Goal: Transaction & Acquisition: Purchase product/service

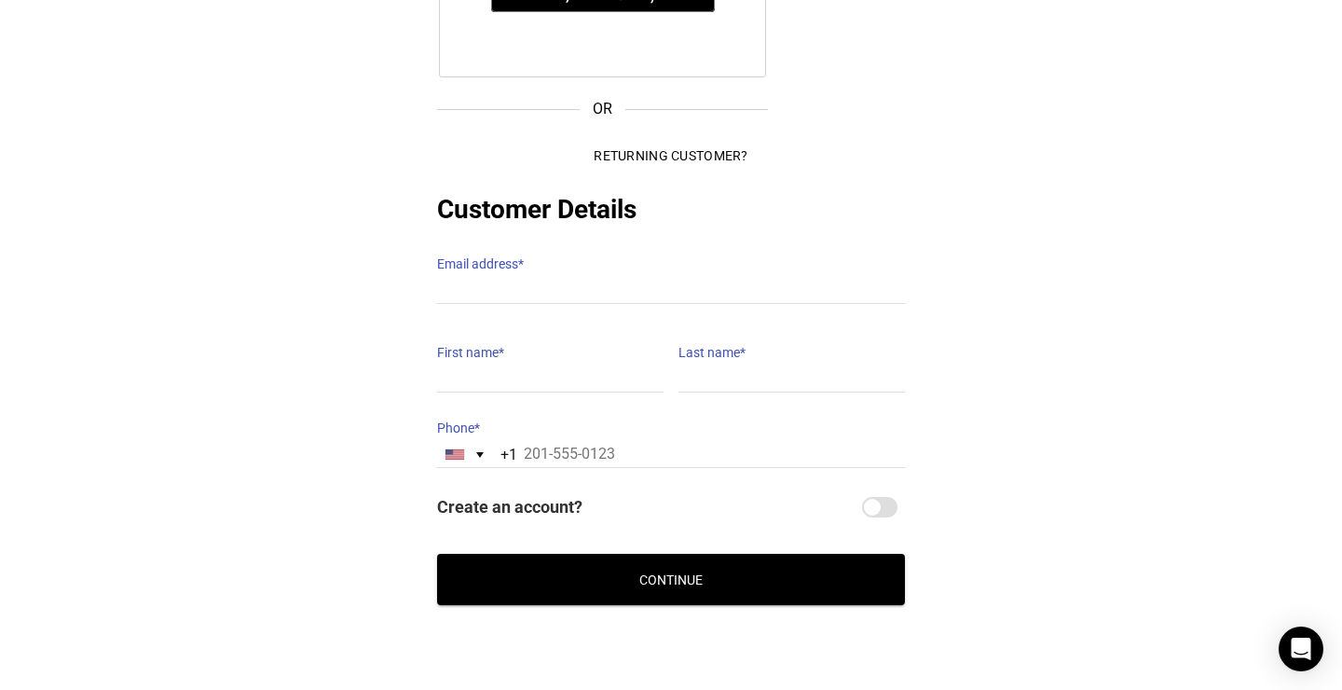
scroll to position [418, 0]
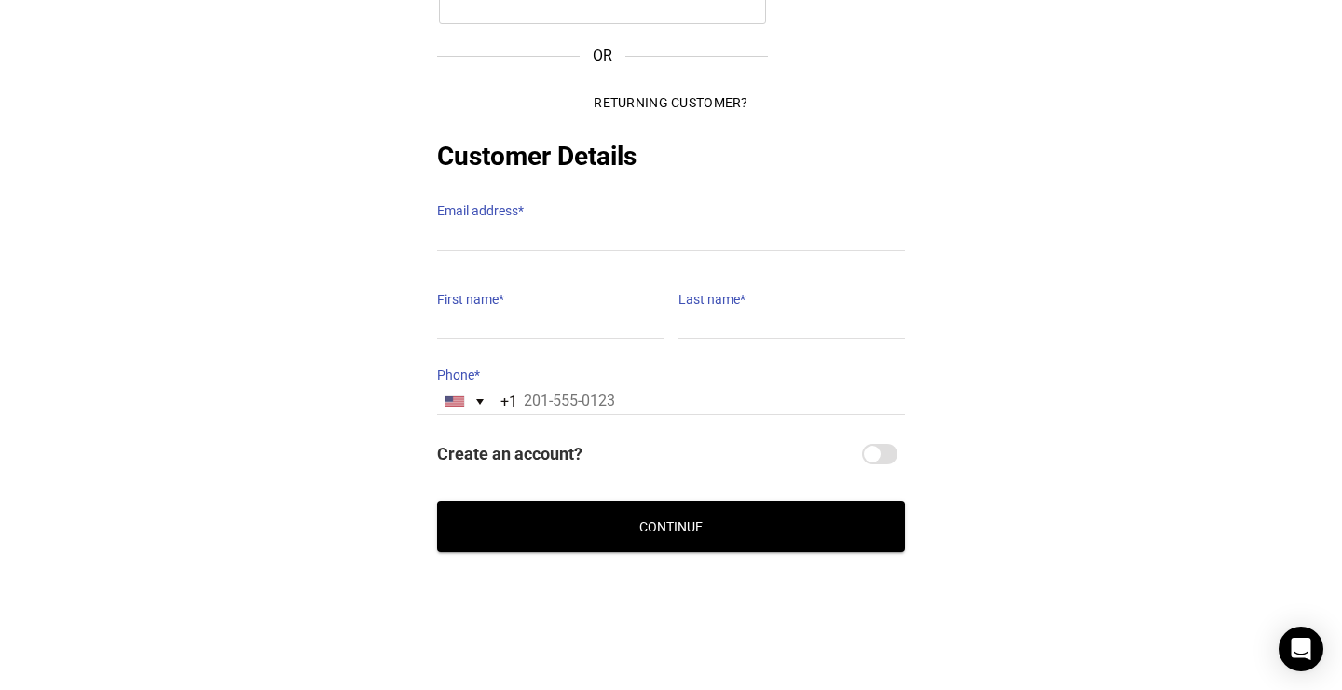
click at [487, 207] on label "Email address *" at bounding box center [671, 211] width 468 height 26
click at [487, 224] on input "Email address *" at bounding box center [671, 237] width 468 height 27
type input "lucinda.frumar@gmail.com"
type input "Lucinda"
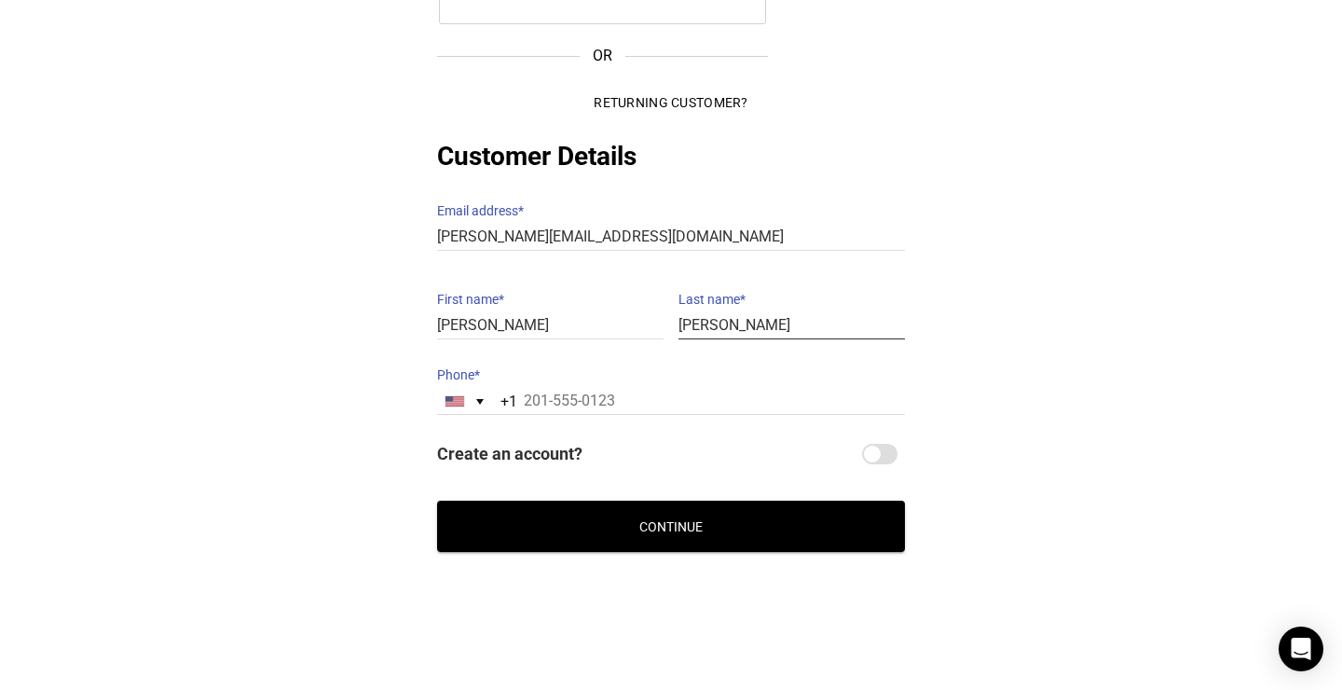
type input "Winther"
type input "203-781-6073"
click at [668, 527] on button "Continue" at bounding box center [671, 525] width 468 height 51
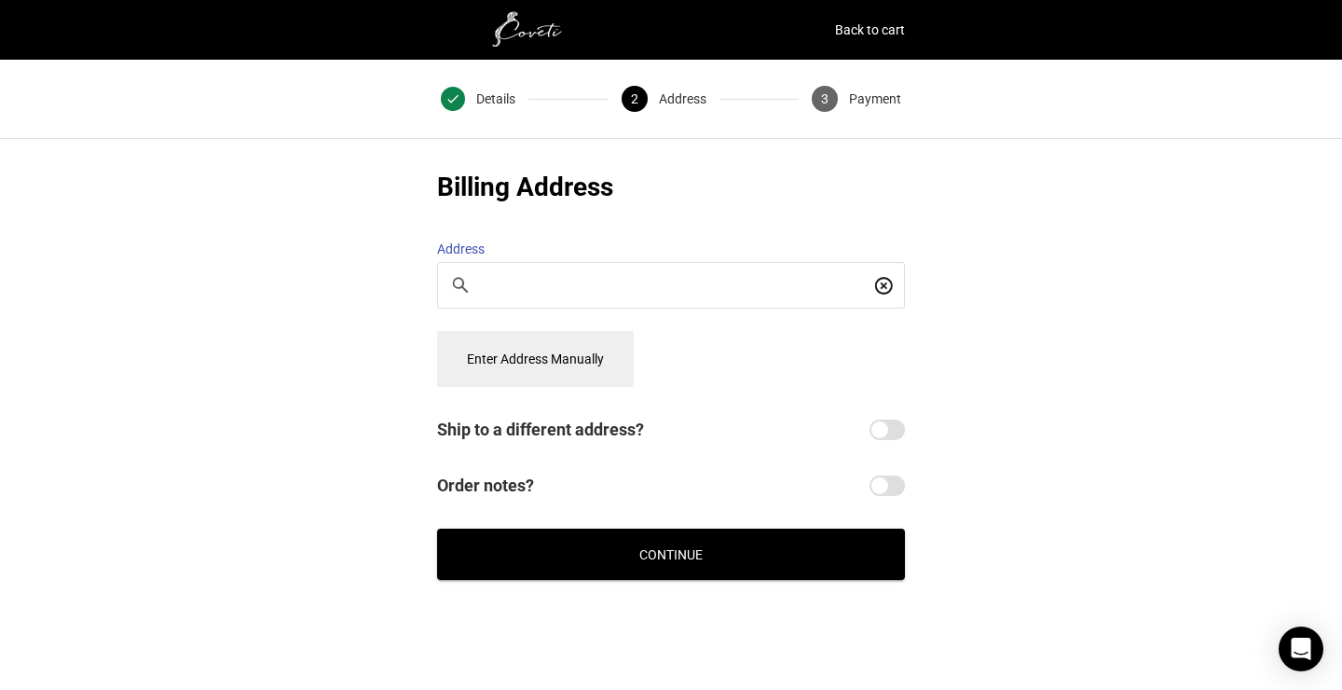
click at [520, 275] on input "Search For a Place" at bounding box center [676, 285] width 387 height 20
type input "27 Stoney Ridge Lane Riverside CT 06878 USA"
click at [534, 351] on button "Enter Address Manually" at bounding box center [535, 359] width 197 height 56
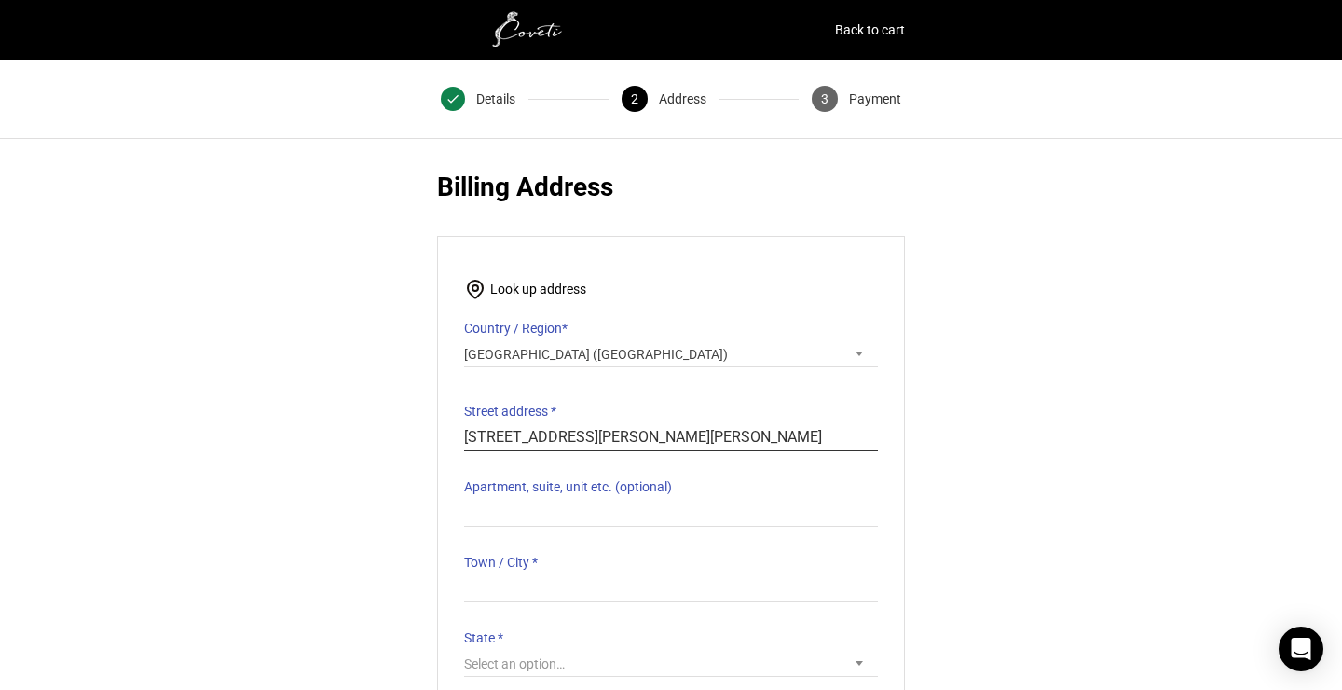
type input "27 Stoney Ridge Lane"
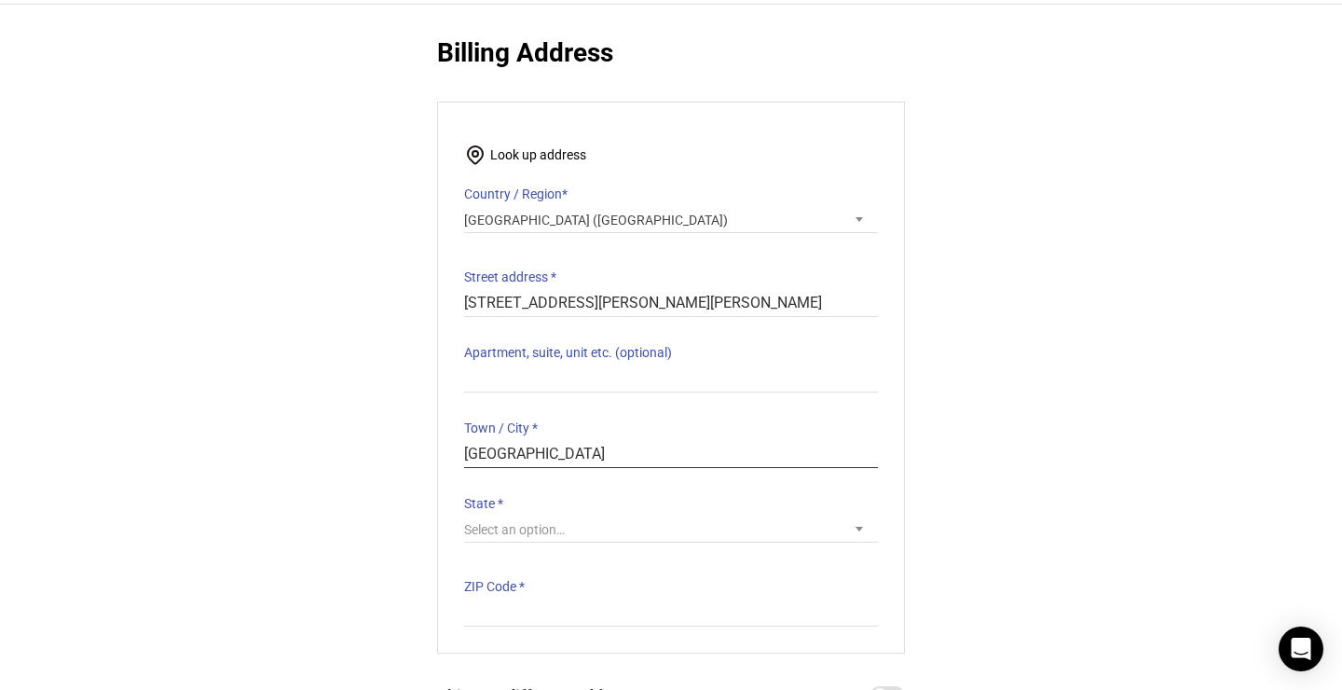
scroll to position [157, 0]
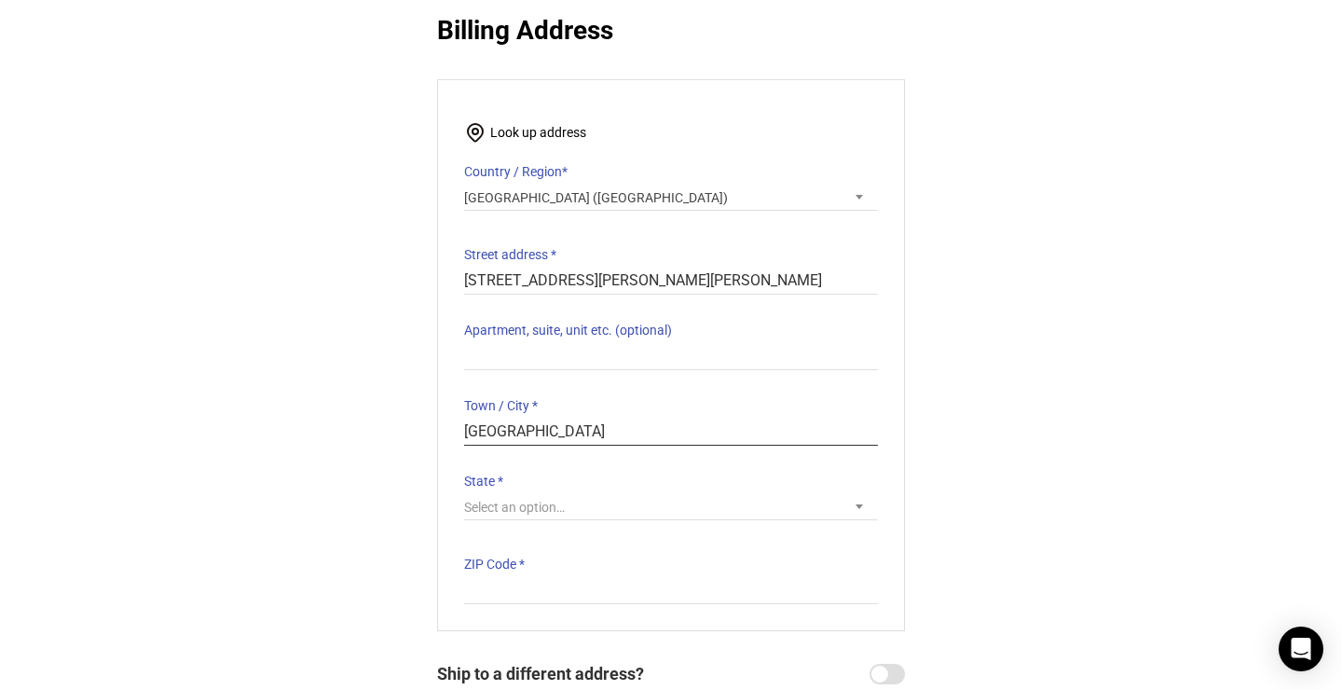
type input "Riverside"
click at [529, 499] on span "Select an option…" at bounding box center [514, 506] width 101 height 15
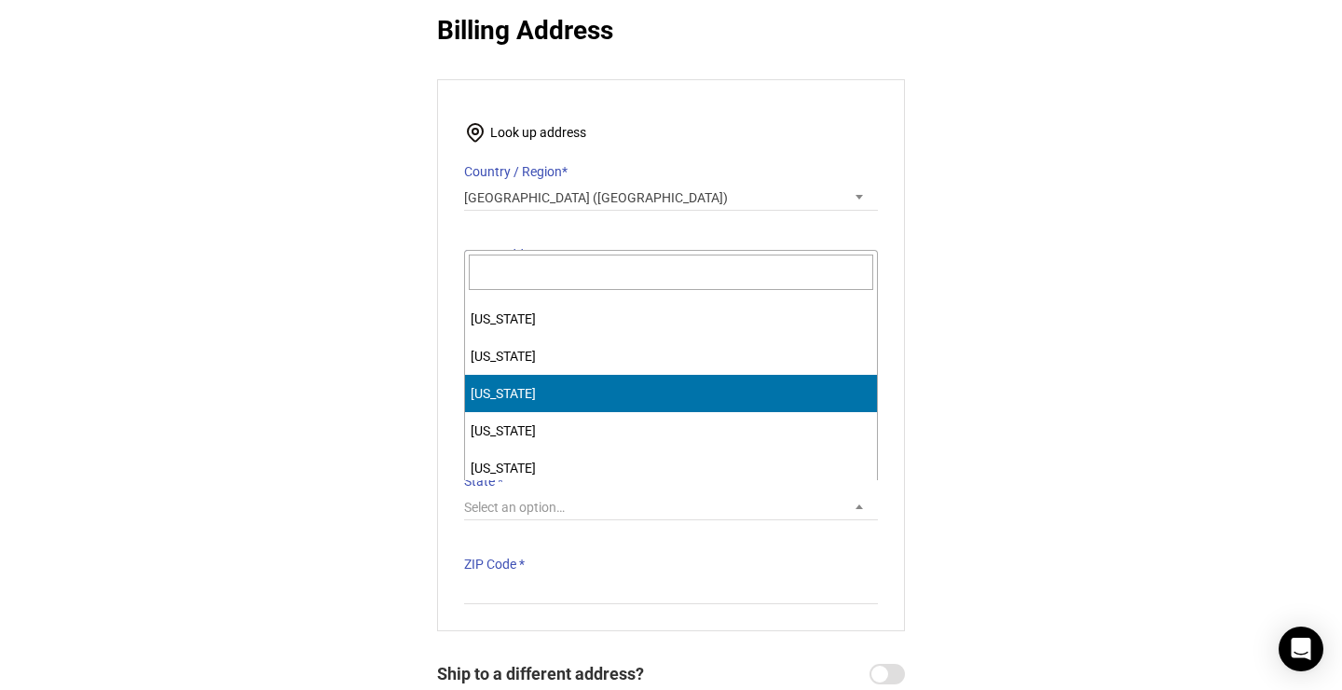
scroll to position [106, 0]
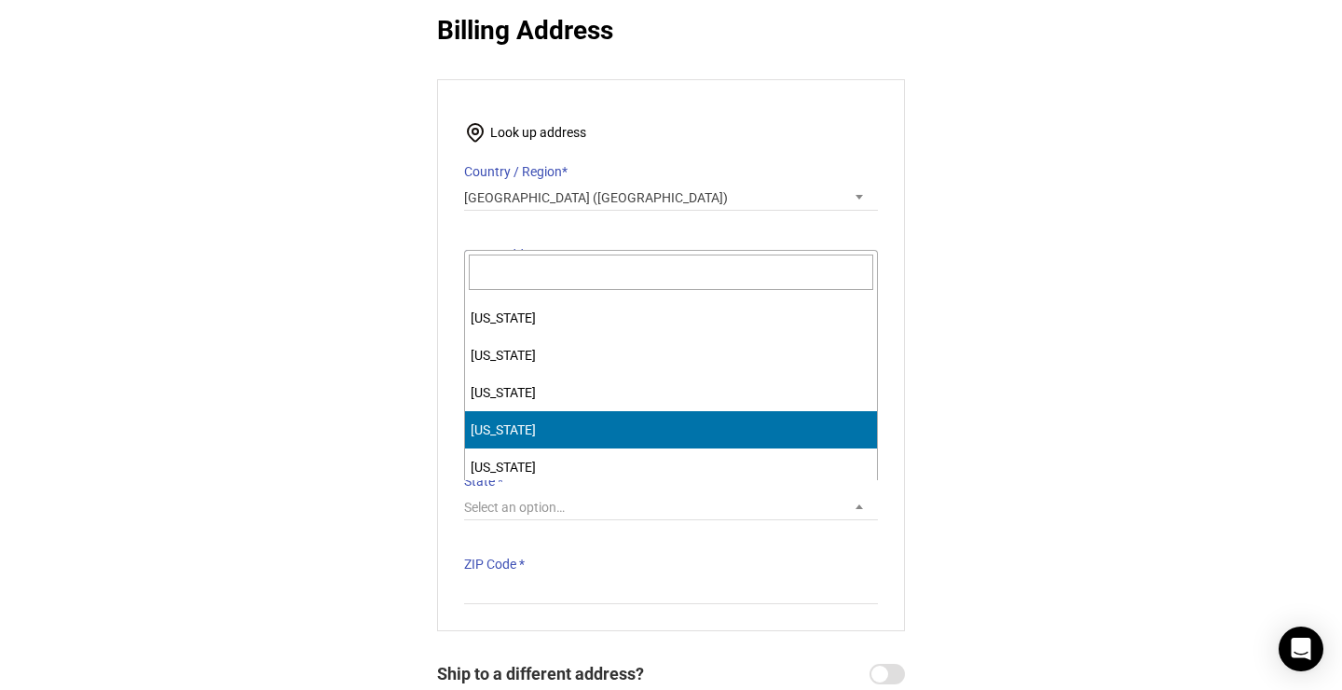
select select "CT"
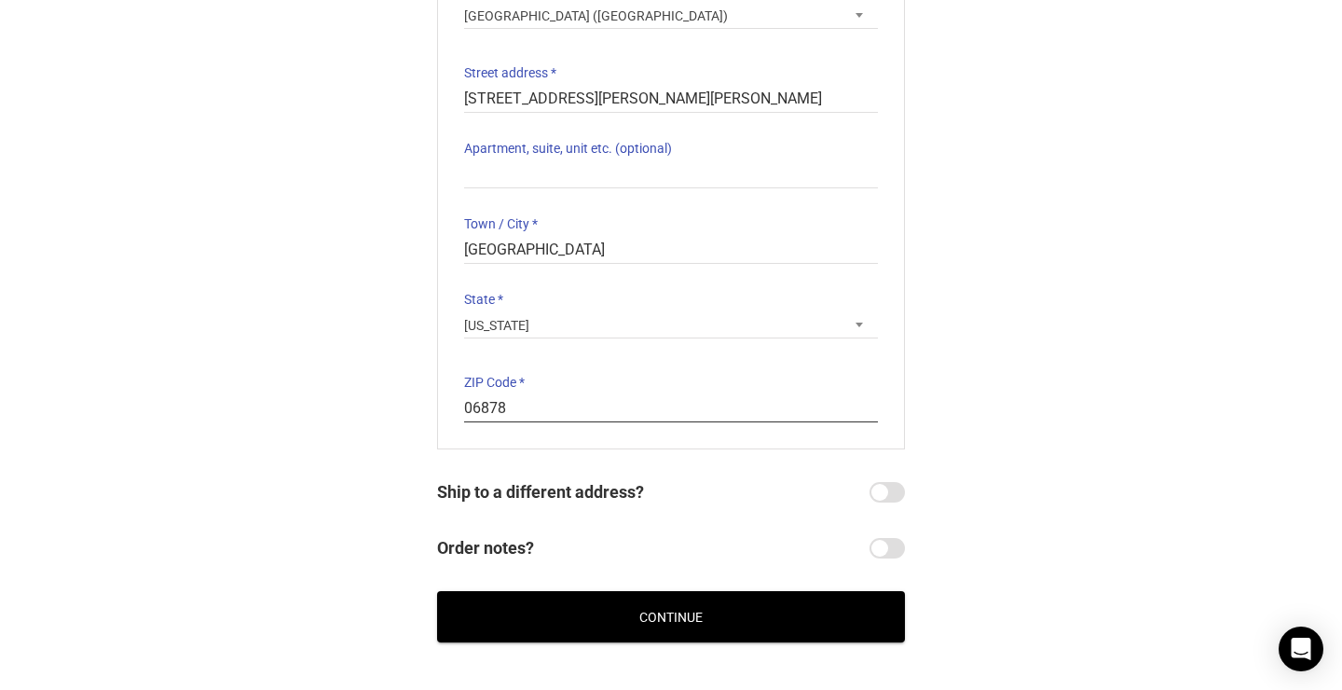
scroll to position [356, 0]
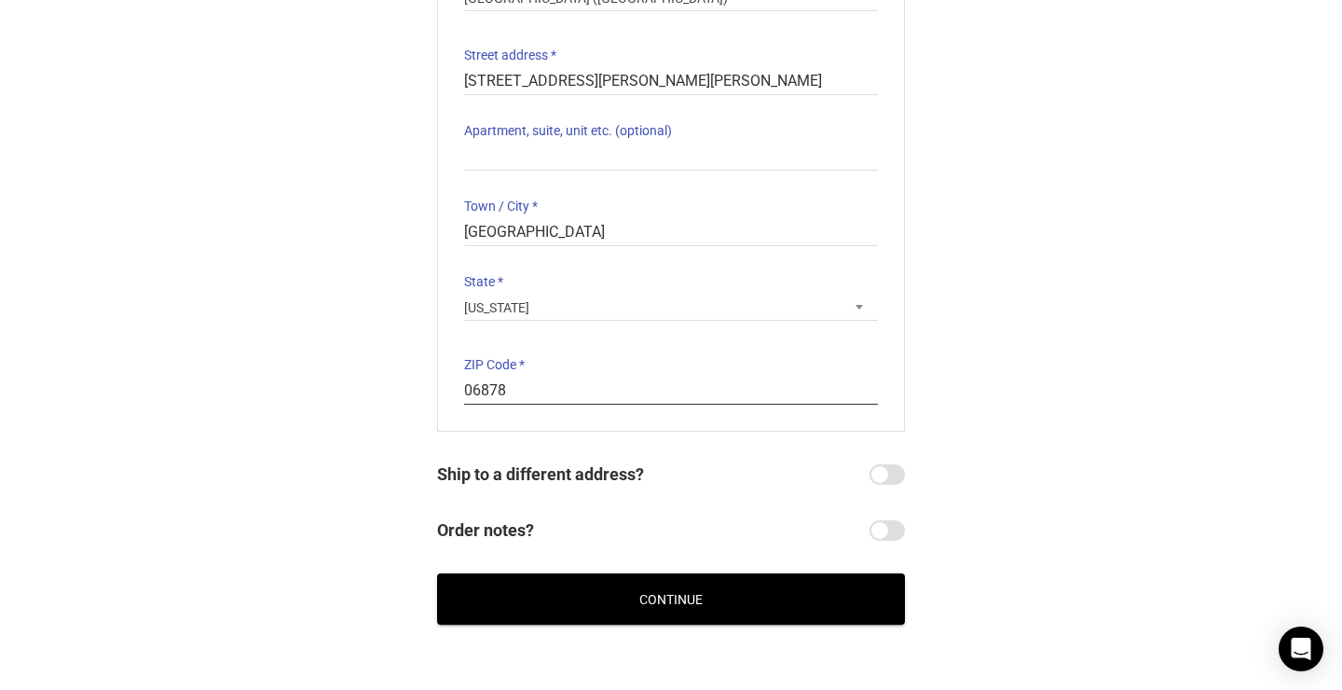
type input "06878"
click at [775, 577] on button "Continue" at bounding box center [671, 598] width 468 height 51
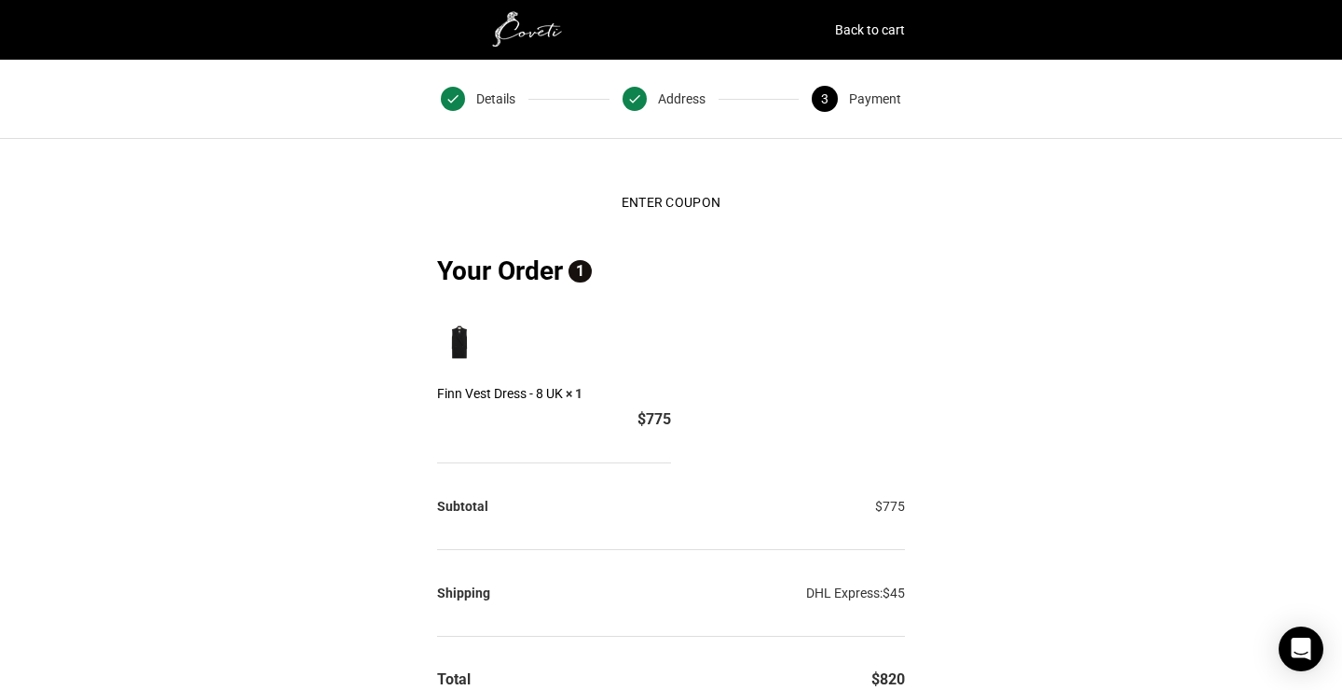
click div
click link "Back to cart"
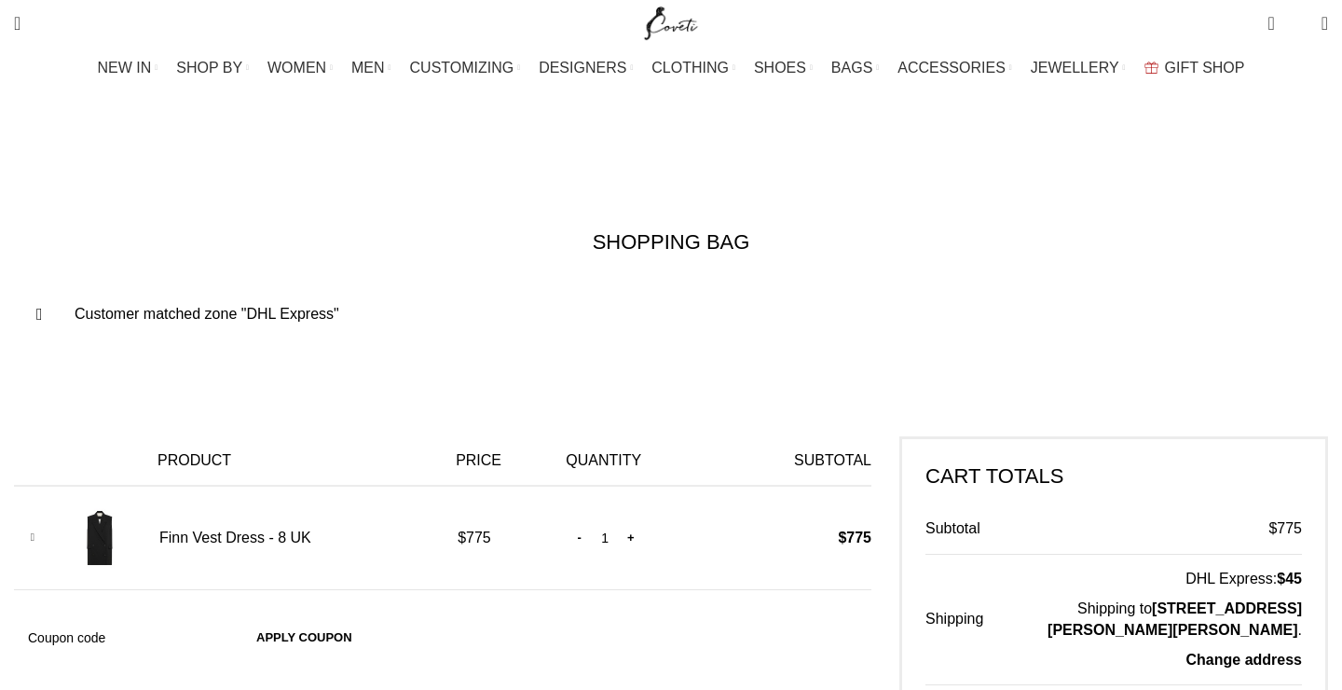
scroll to position [0, 197]
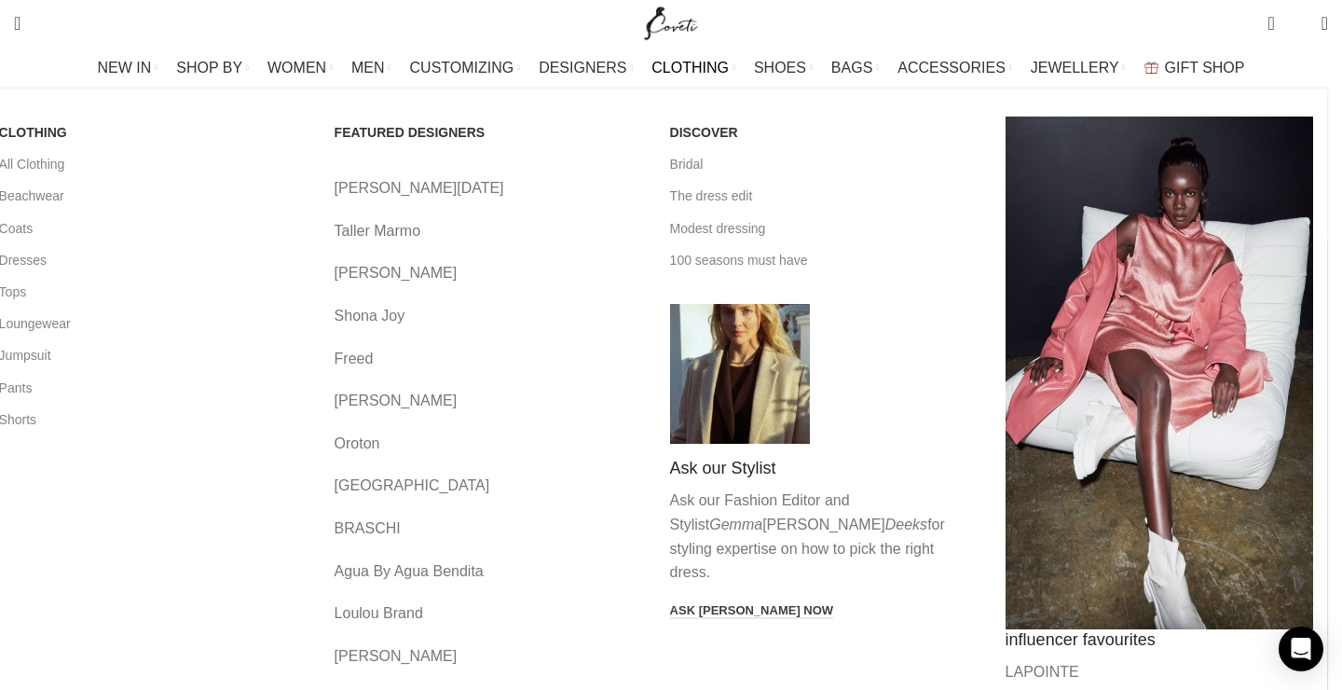
scroll to position [362, 0]
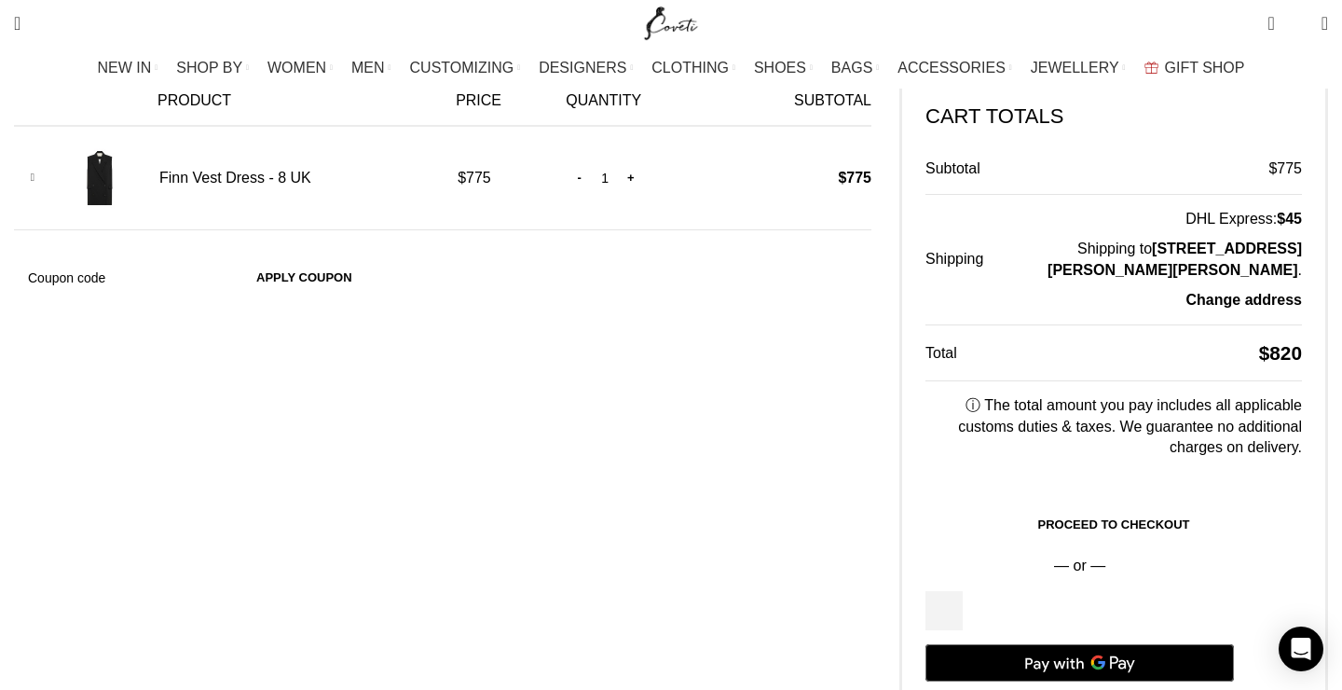
click at [663, 22] on img "Site logo" at bounding box center [671, 23] width 62 height 47
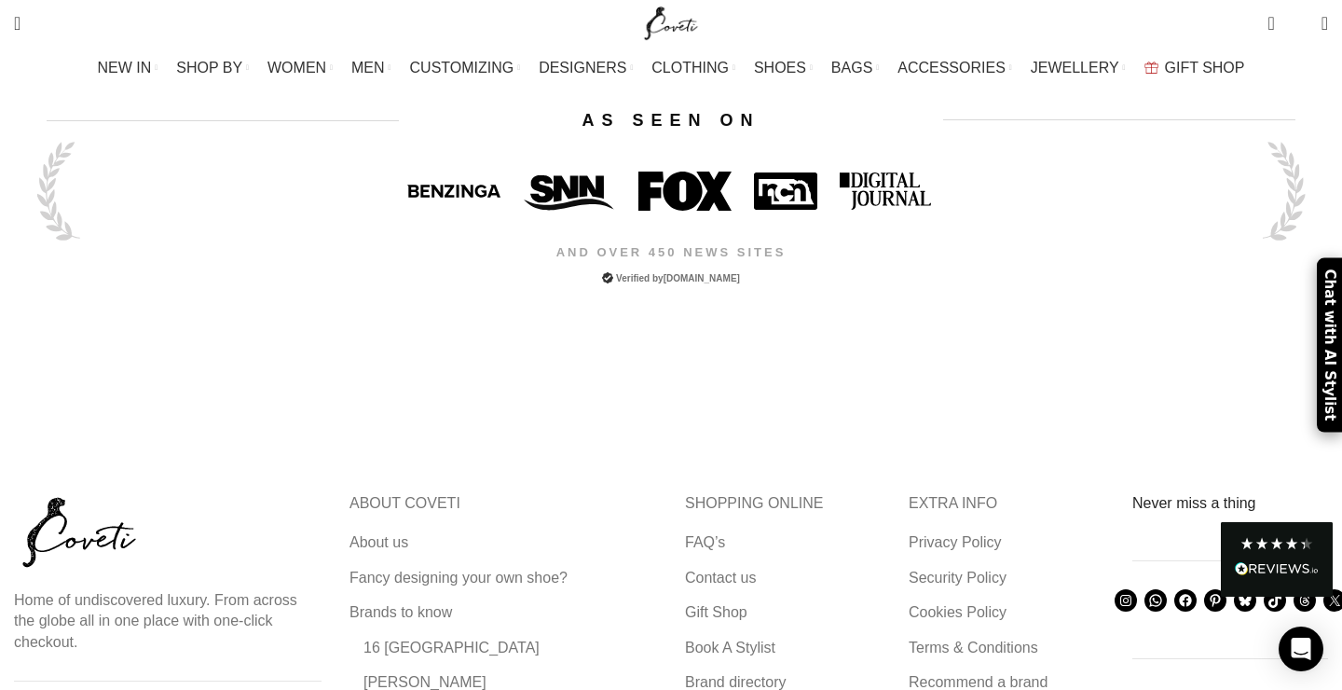
scroll to position [5923, 0]
click at [695, 531] on link "FAQ’s" at bounding box center [706, 541] width 42 height 20
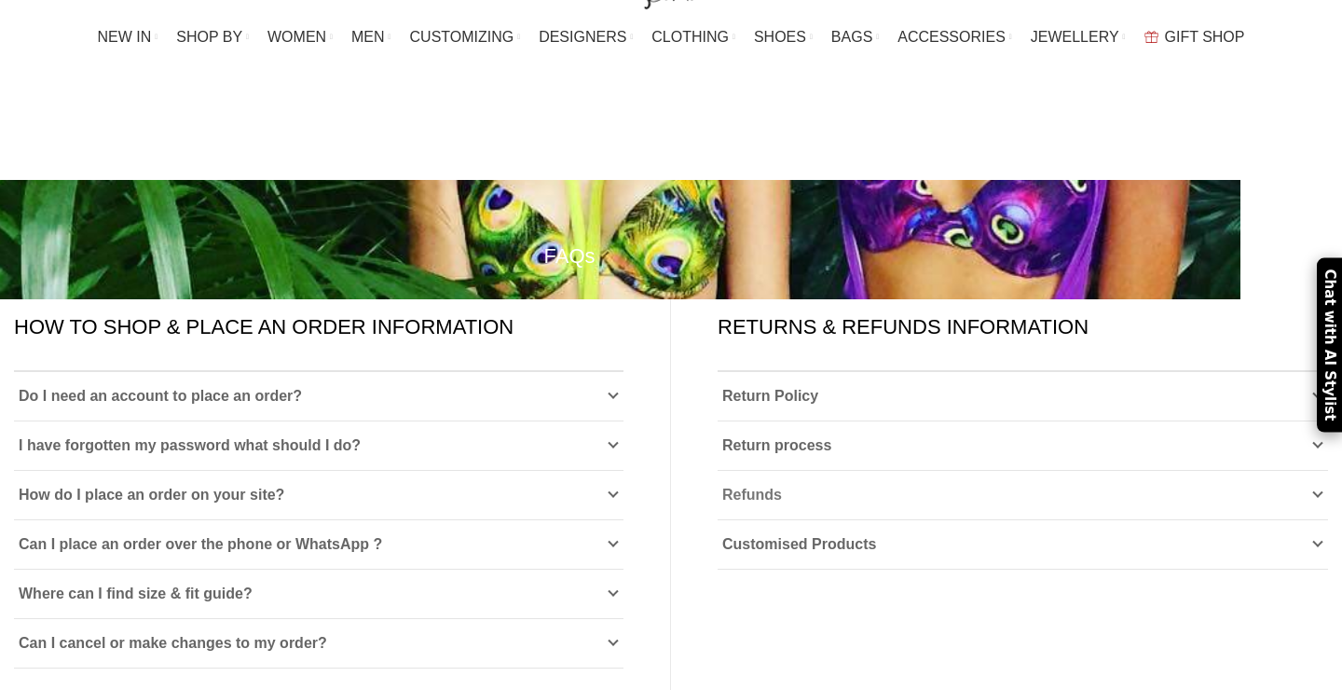
scroll to position [31, 0]
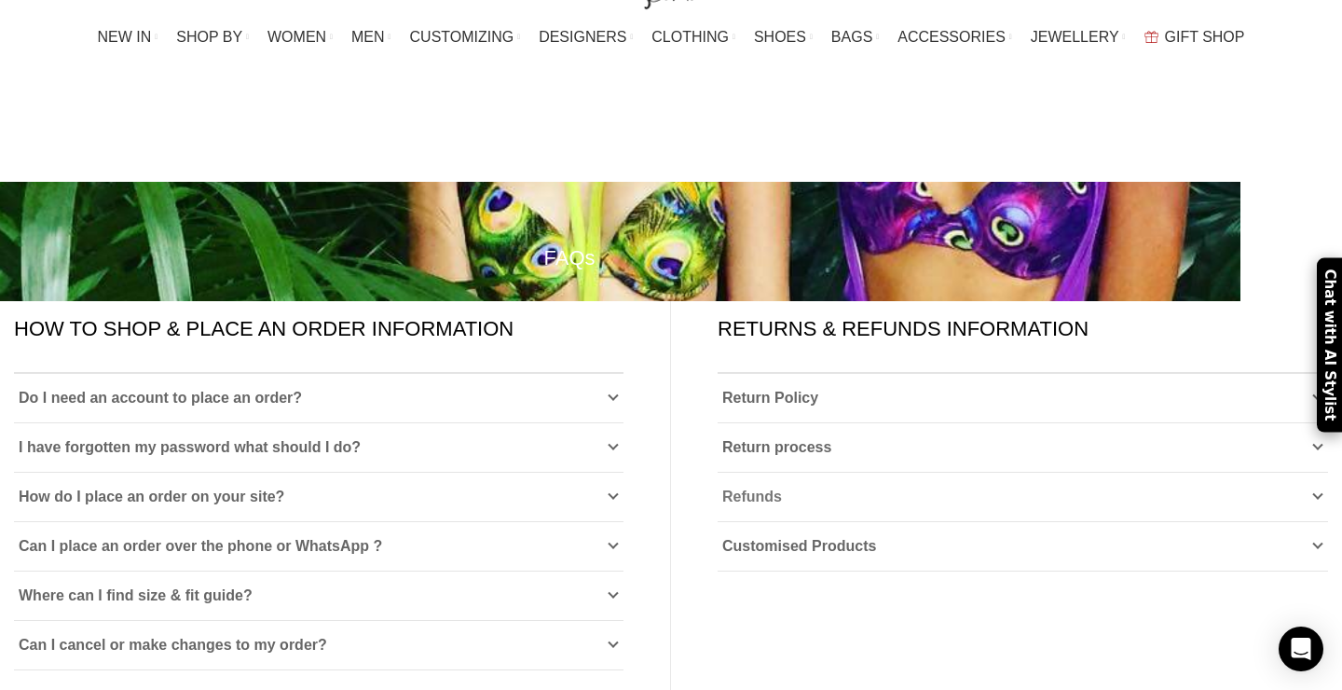
click at [781, 472] on link "Refunds" at bounding box center [1022, 496] width 610 height 48
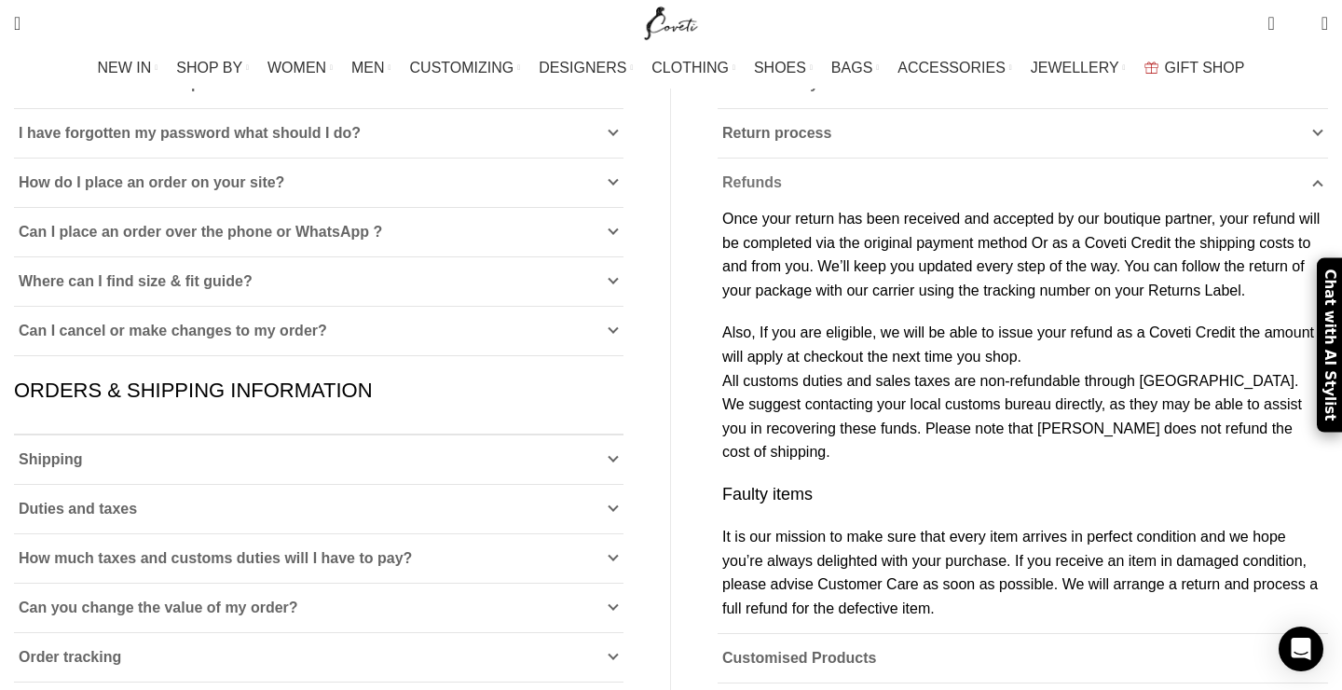
scroll to position [385, 0]
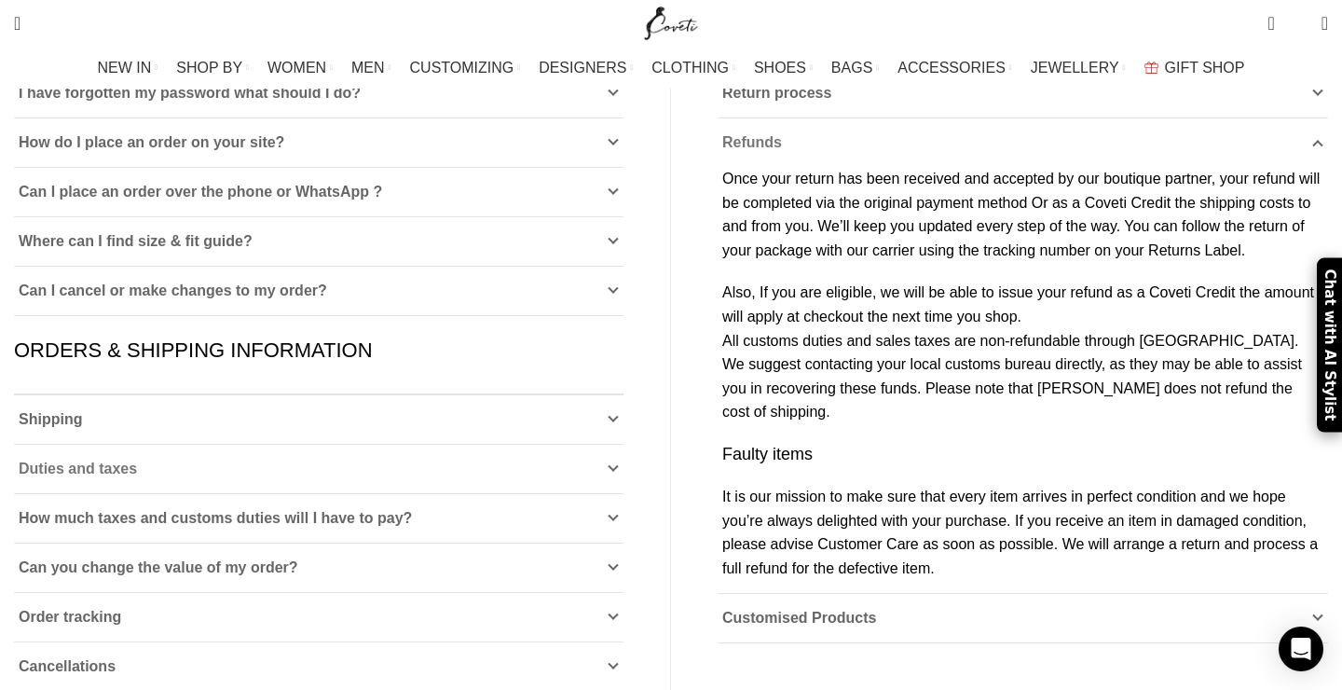
click at [345, 444] on link "Duties and taxes" at bounding box center [318, 468] width 609 height 48
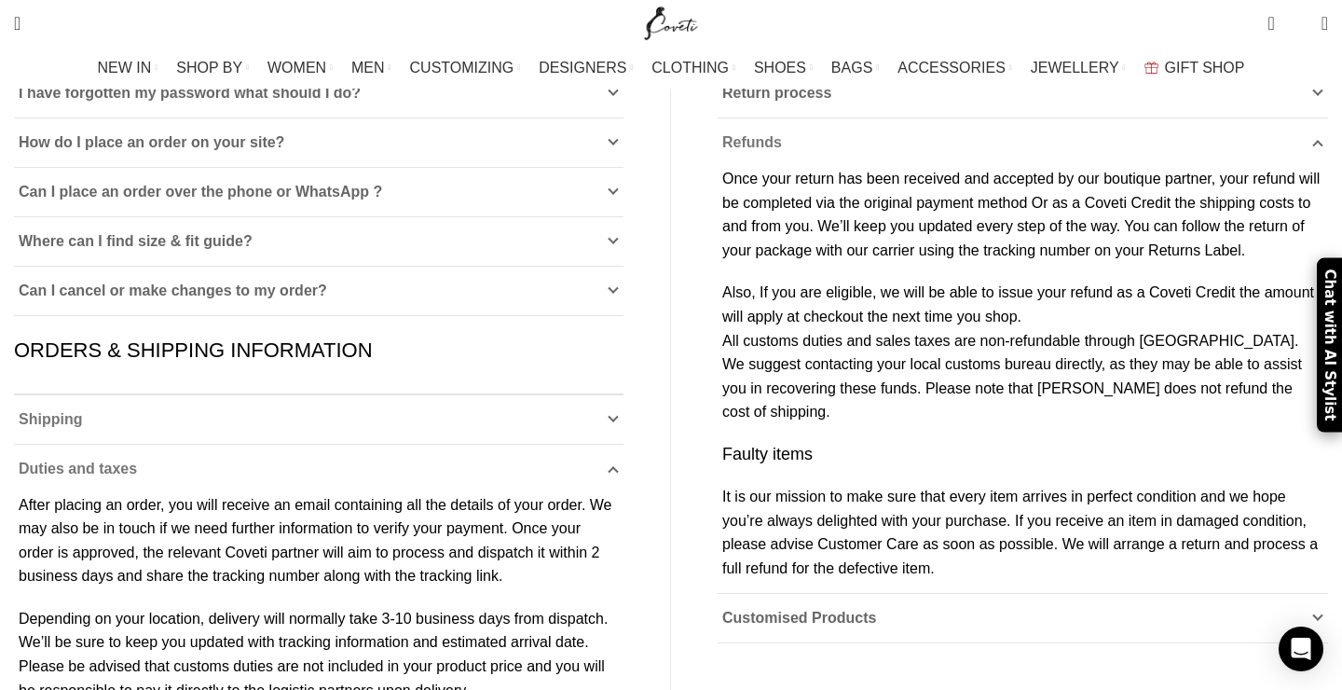
click at [280, 395] on link "Shipping" at bounding box center [318, 419] width 609 height 48
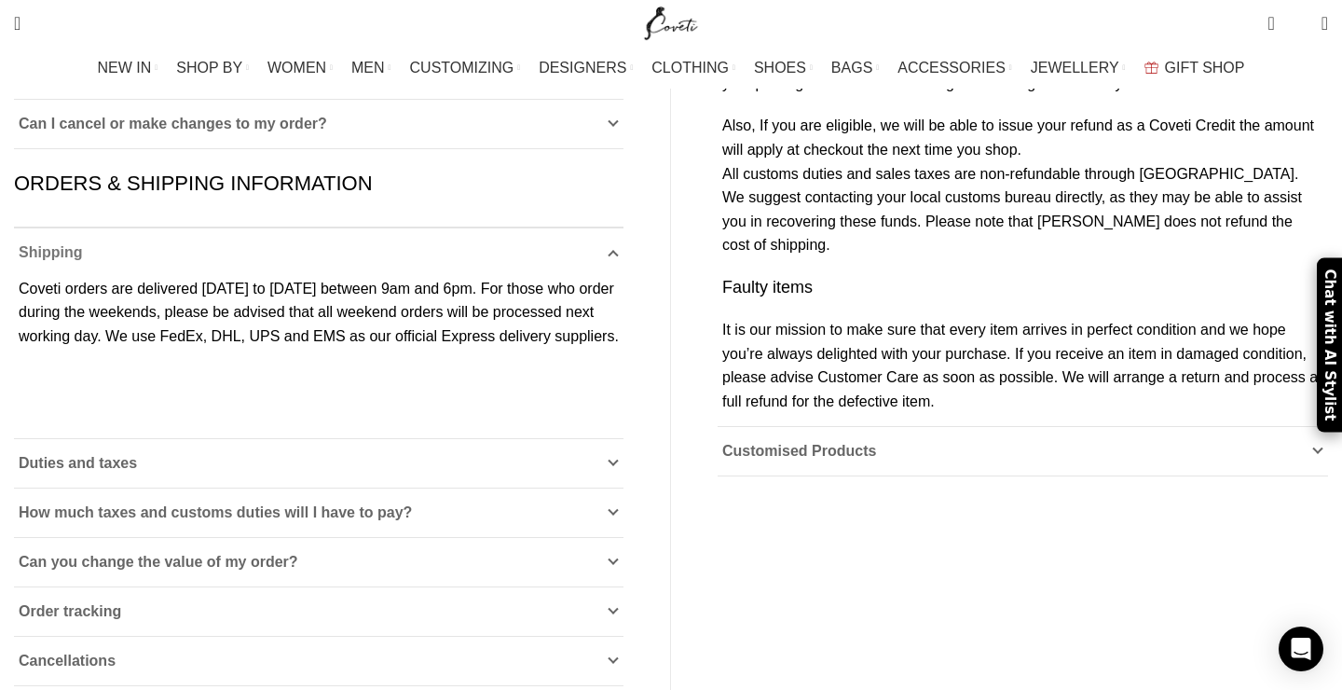
scroll to position [567, 0]
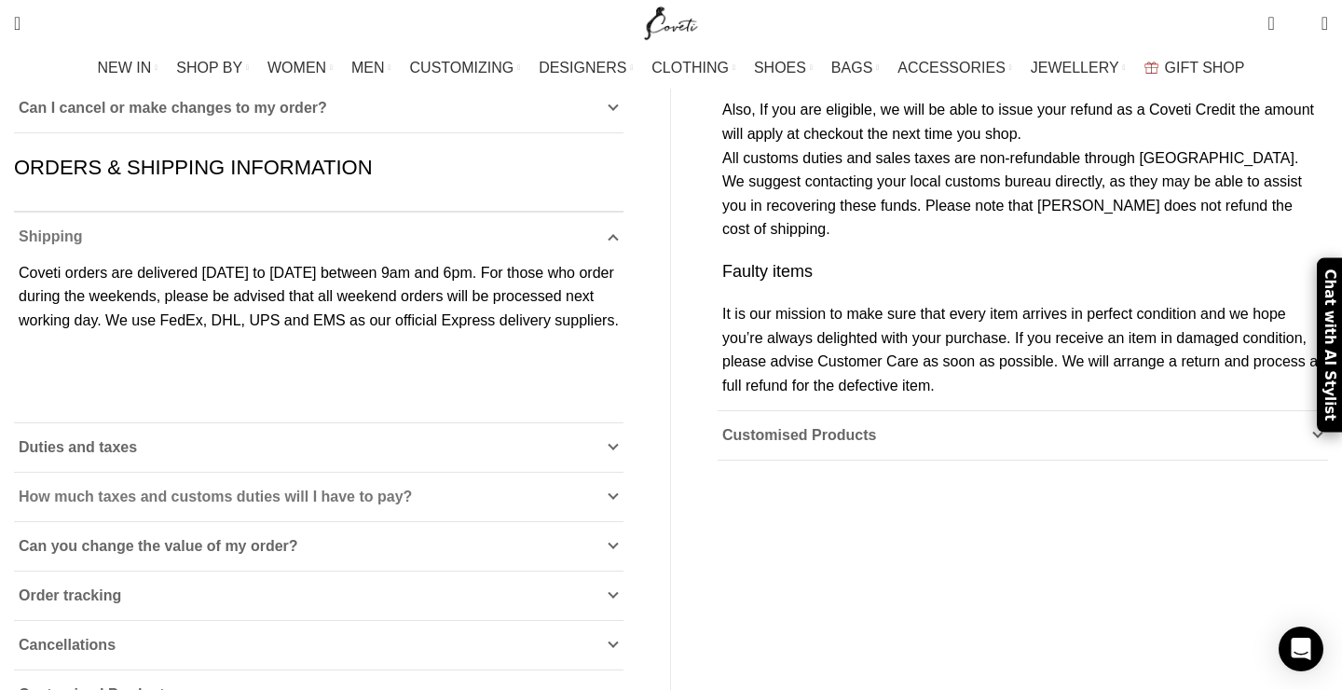
click at [212, 488] on span "How much taxes and customs duties will I have to pay?" at bounding box center [215, 496] width 393 height 16
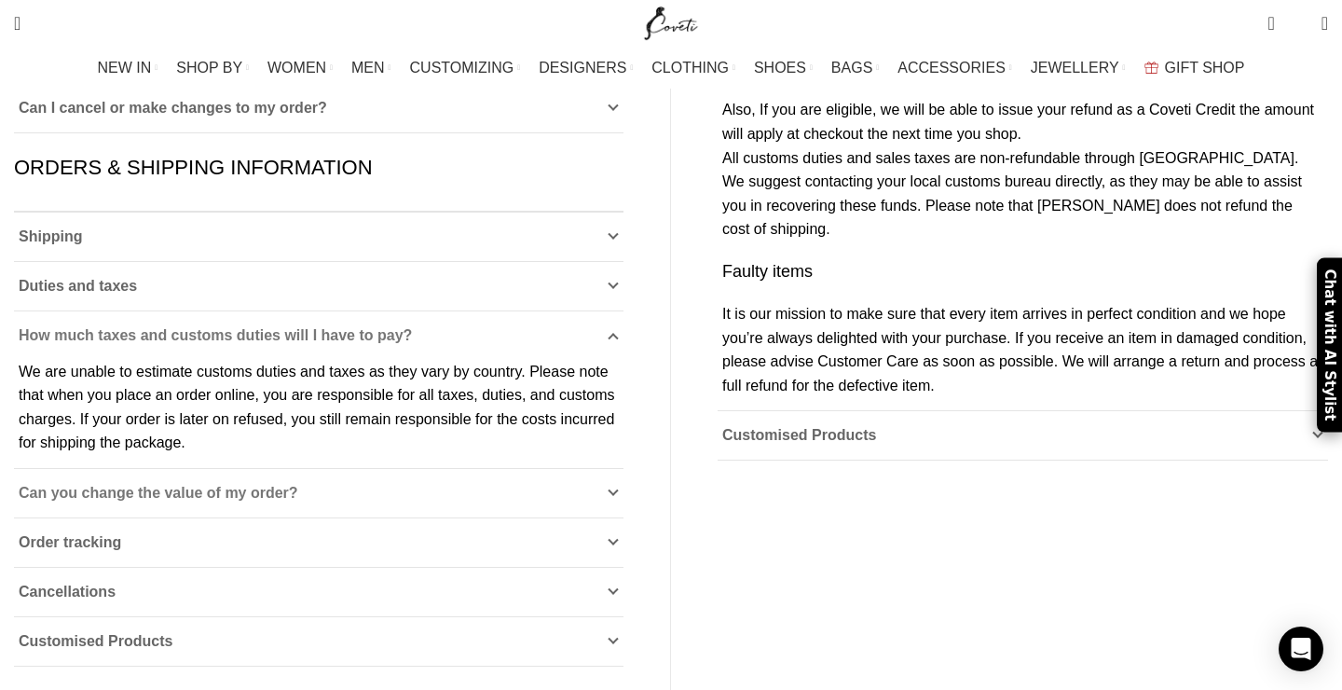
click at [239, 485] on span "Can you change the value of my order?" at bounding box center [159, 493] width 280 height 16
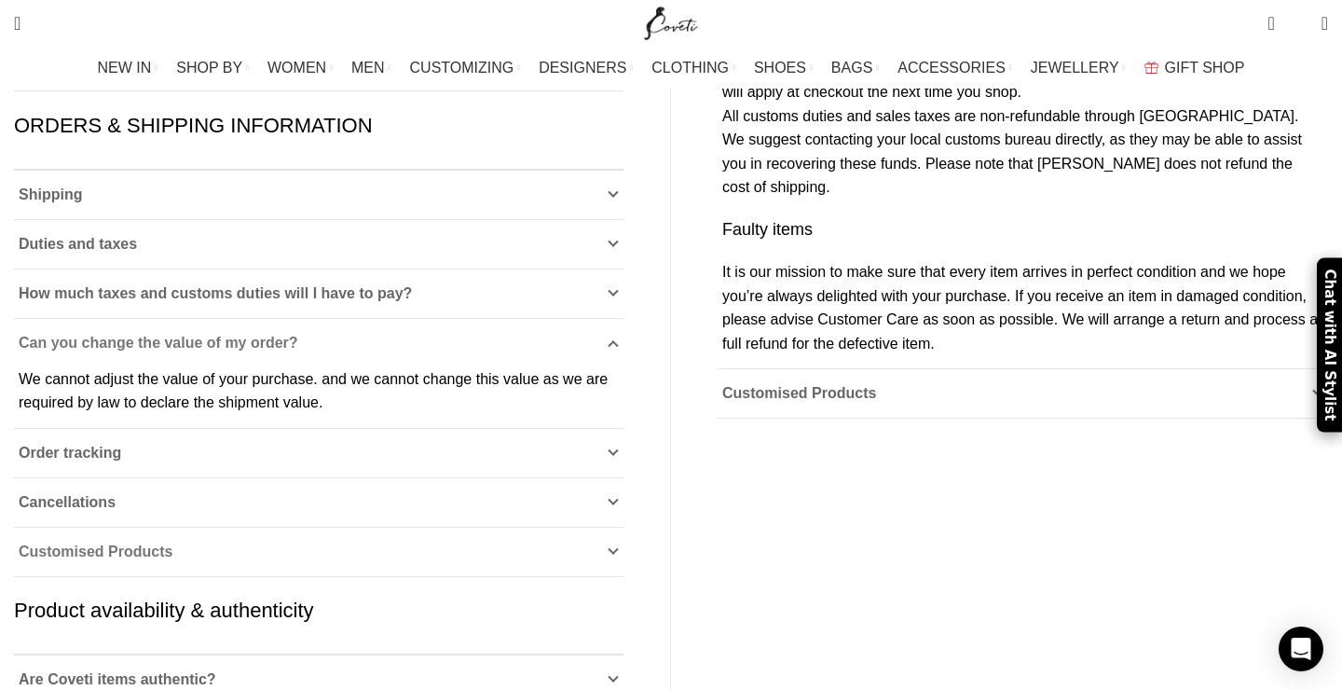
scroll to position [610, 0]
click at [172, 542] on span "Customised Products" at bounding box center [96, 550] width 154 height 16
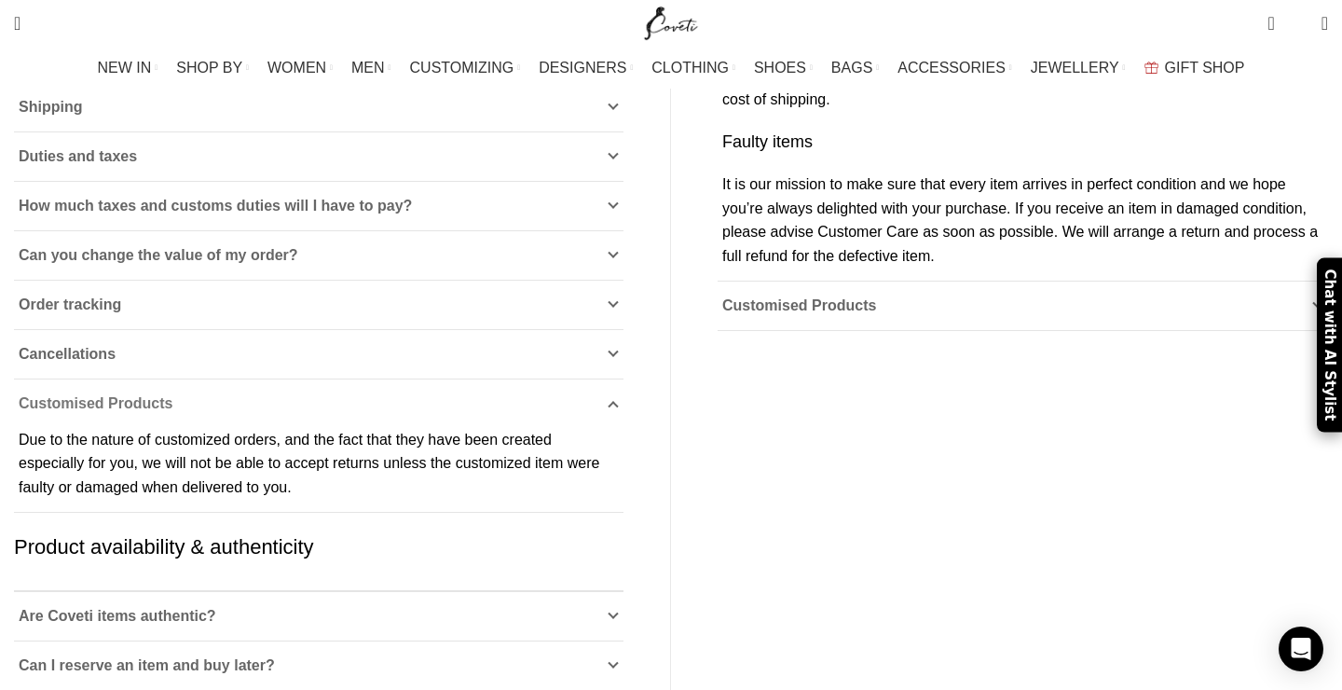
scroll to position [803, 0]
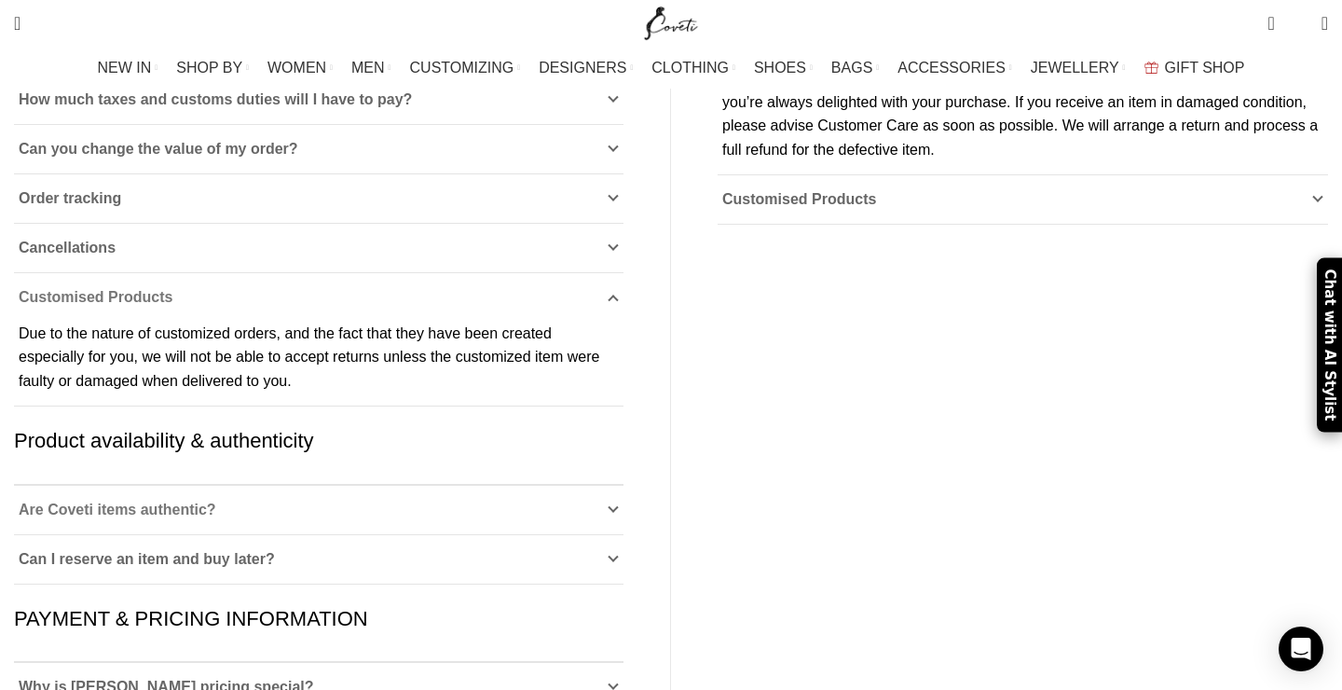
click at [216, 501] on span "Are Coveti items authentic?" at bounding box center [118, 509] width 198 height 16
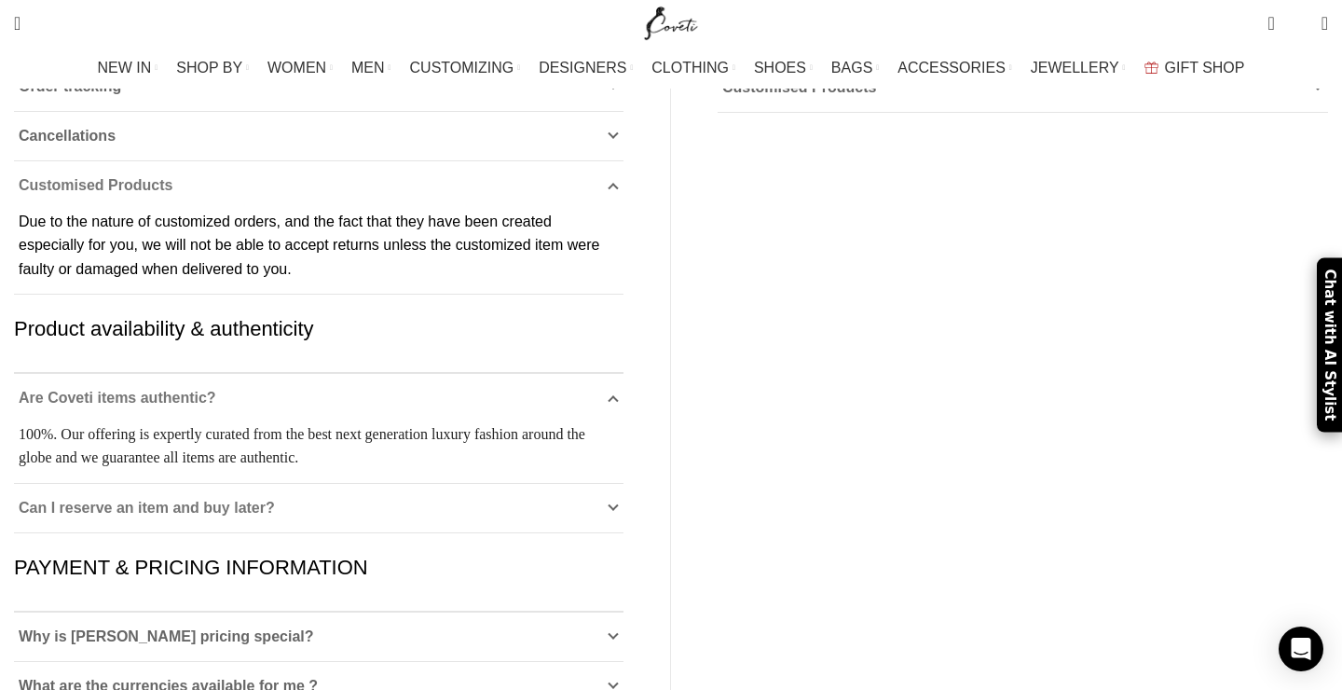
scroll to position [916, 0]
click at [259, 499] on span "Can I reserve an item and buy later?" at bounding box center [147, 507] width 256 height 16
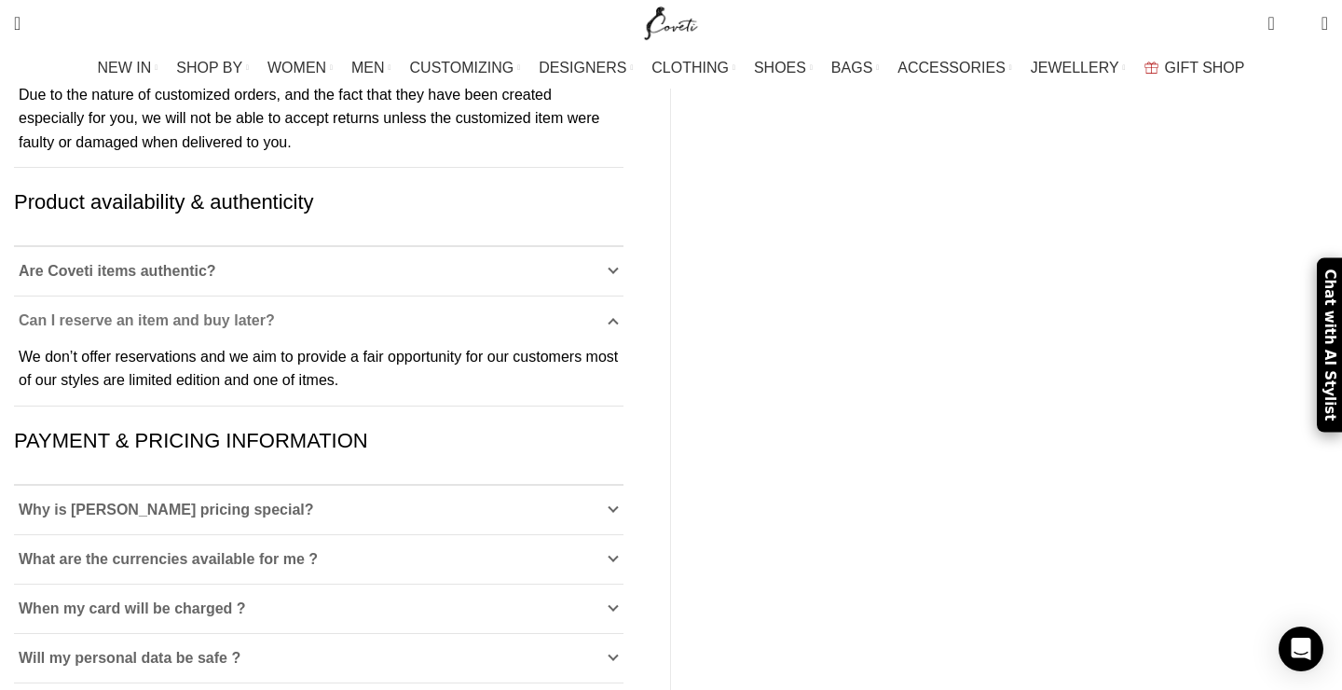
scroll to position [1067, 0]
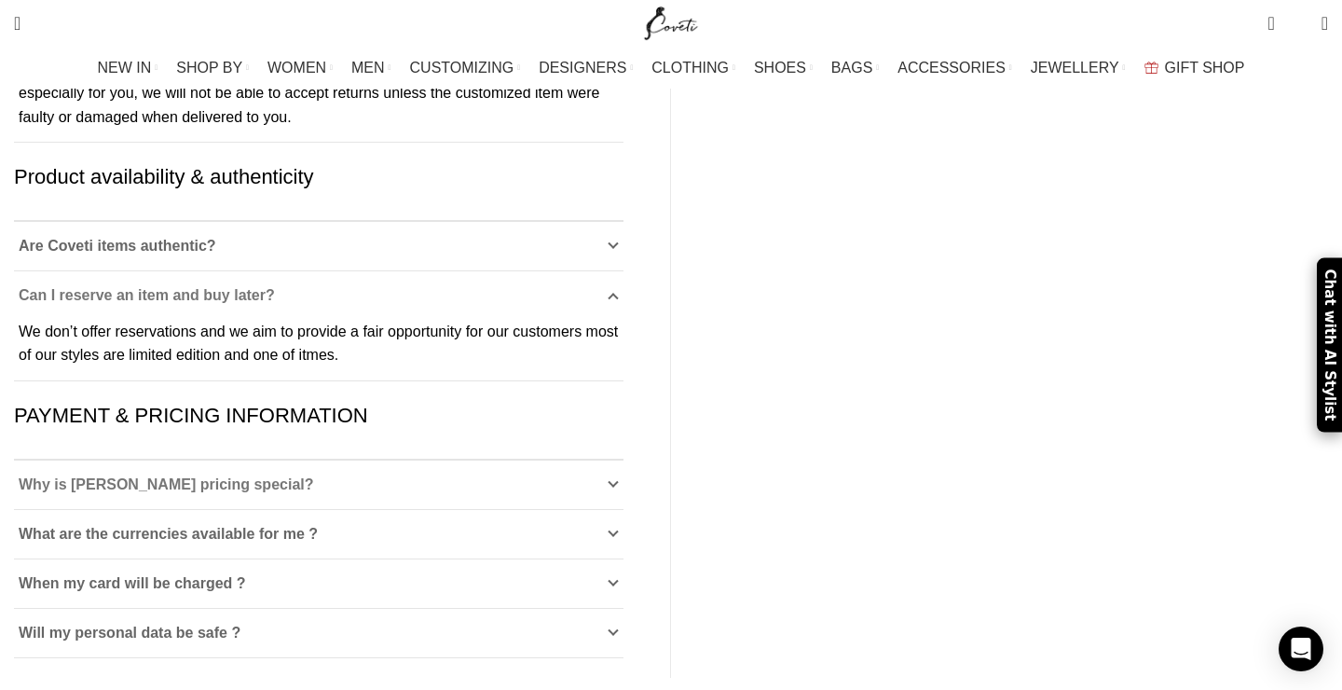
click at [272, 476] on span "Why is Coveti pricing special?" at bounding box center [166, 484] width 295 height 16
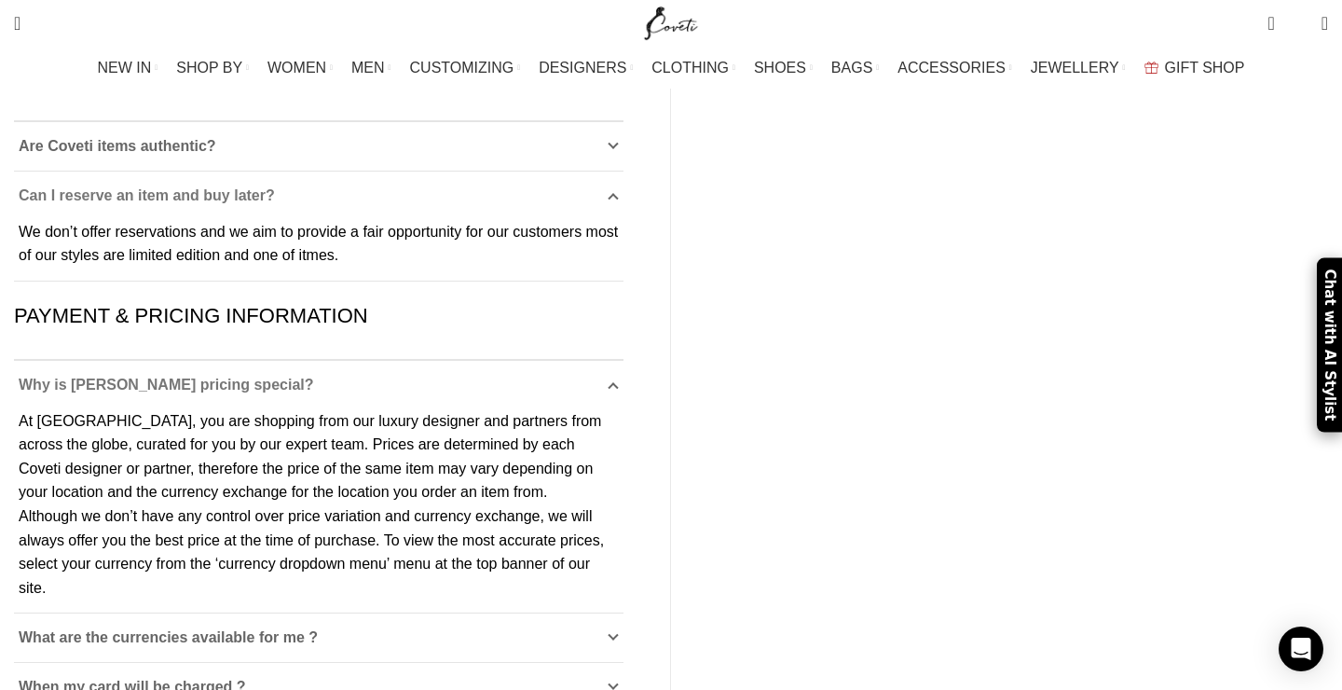
scroll to position [1192, 0]
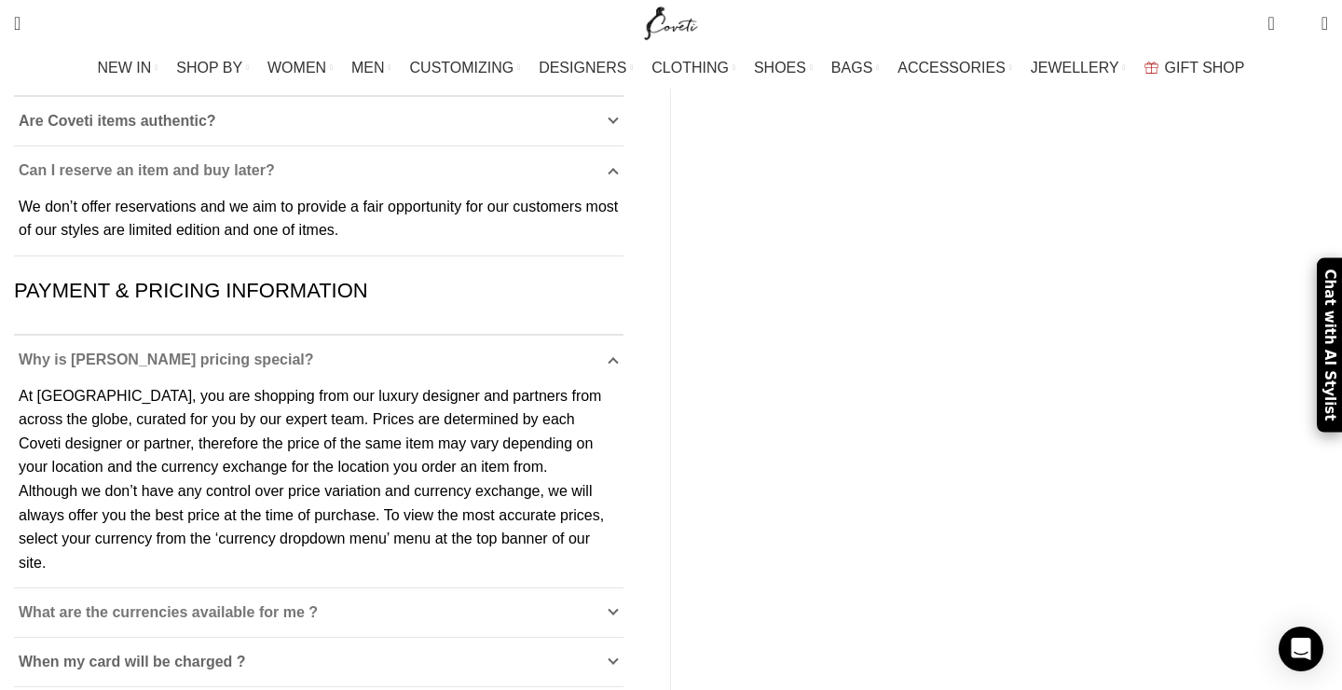
click at [318, 604] on span "What are the currencies available for me ?" at bounding box center [168, 612] width 299 height 16
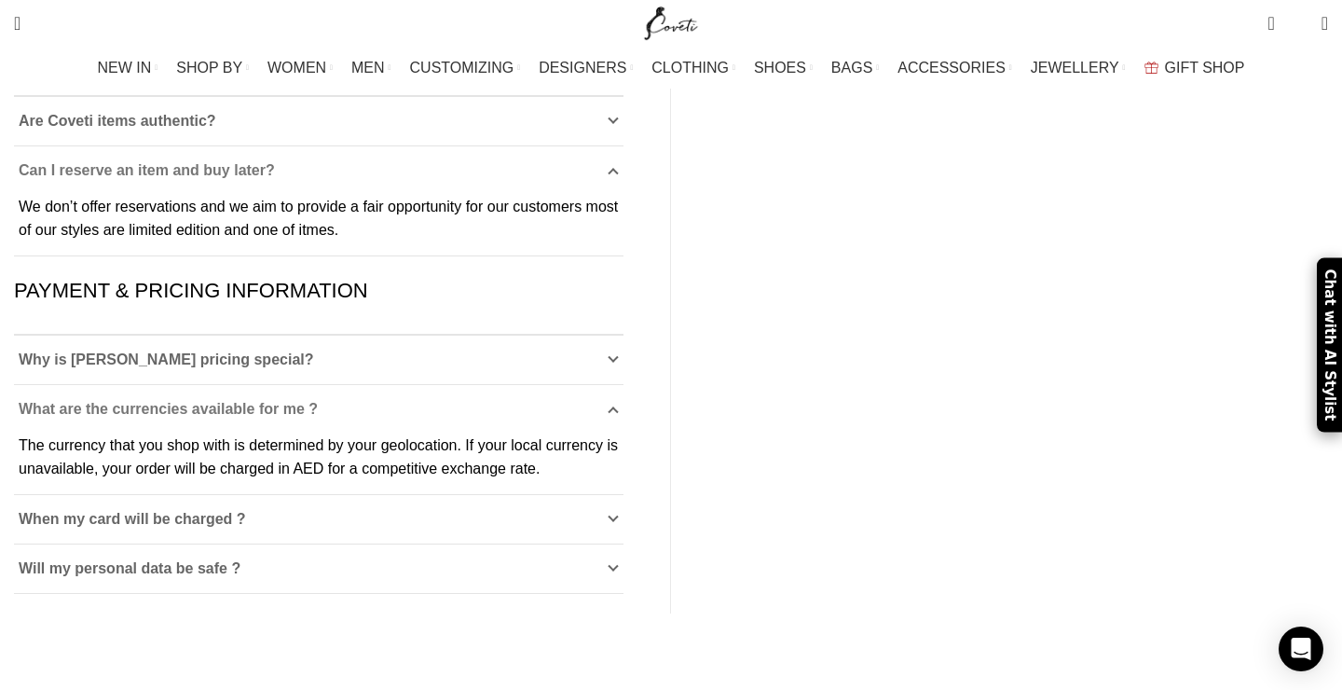
click at [436, 433] on p "The currency that you shop with is determined by your geolocation. If your loca…" at bounding box center [319, 457] width 600 height 48
copy p "AED"
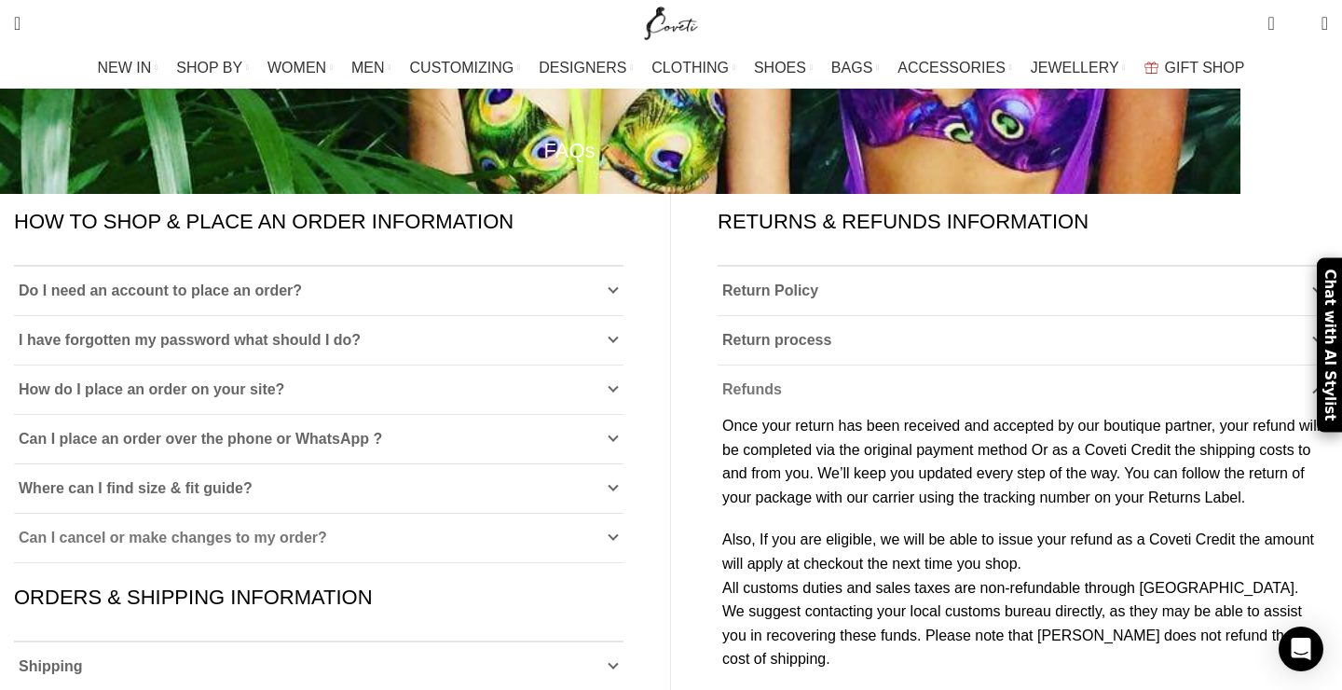
scroll to position [136, 0]
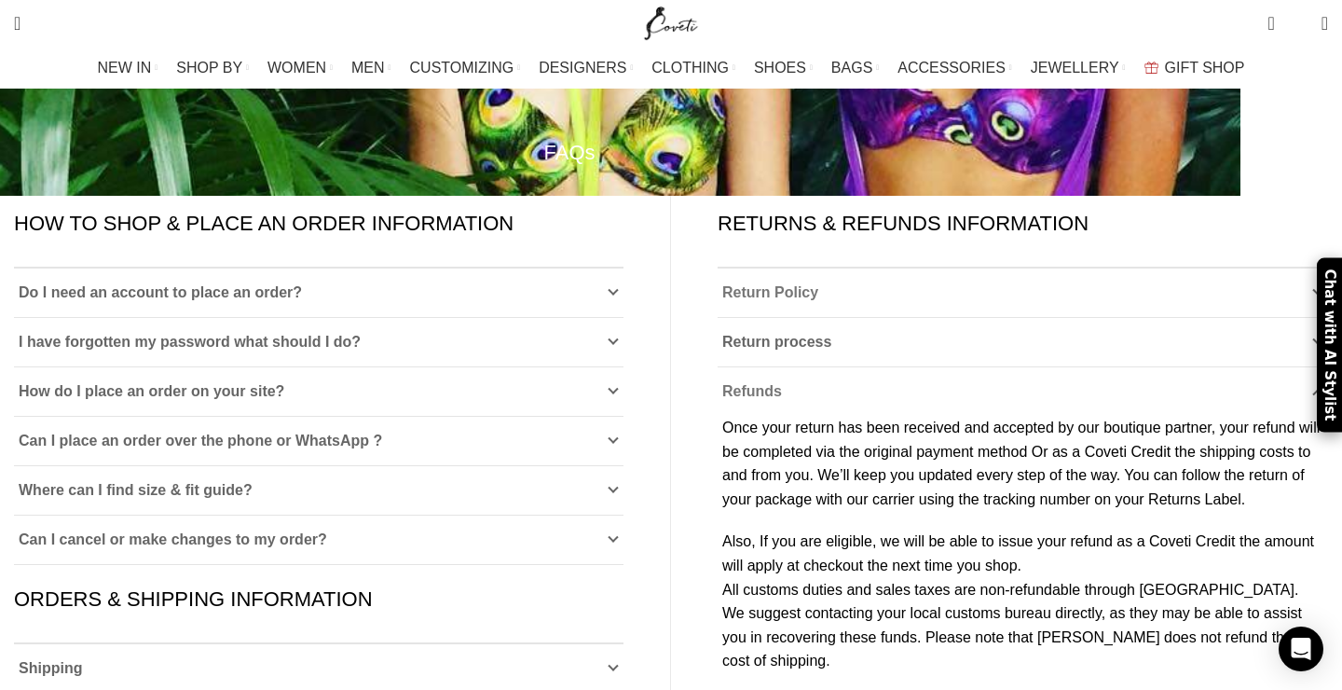
click at [798, 284] on span "Return Policy" at bounding box center [770, 292] width 96 height 16
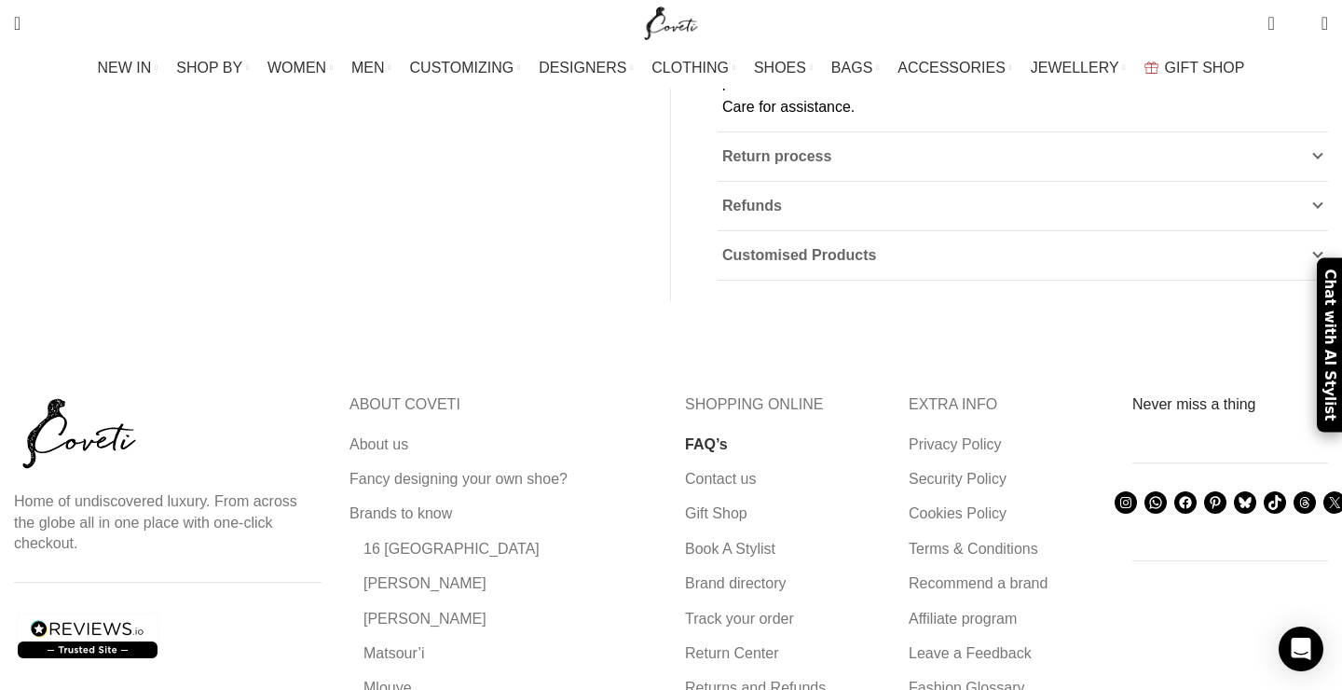
scroll to position [2025, 0]
click at [731, 469] on link "Contact us" at bounding box center [721, 479] width 73 height 20
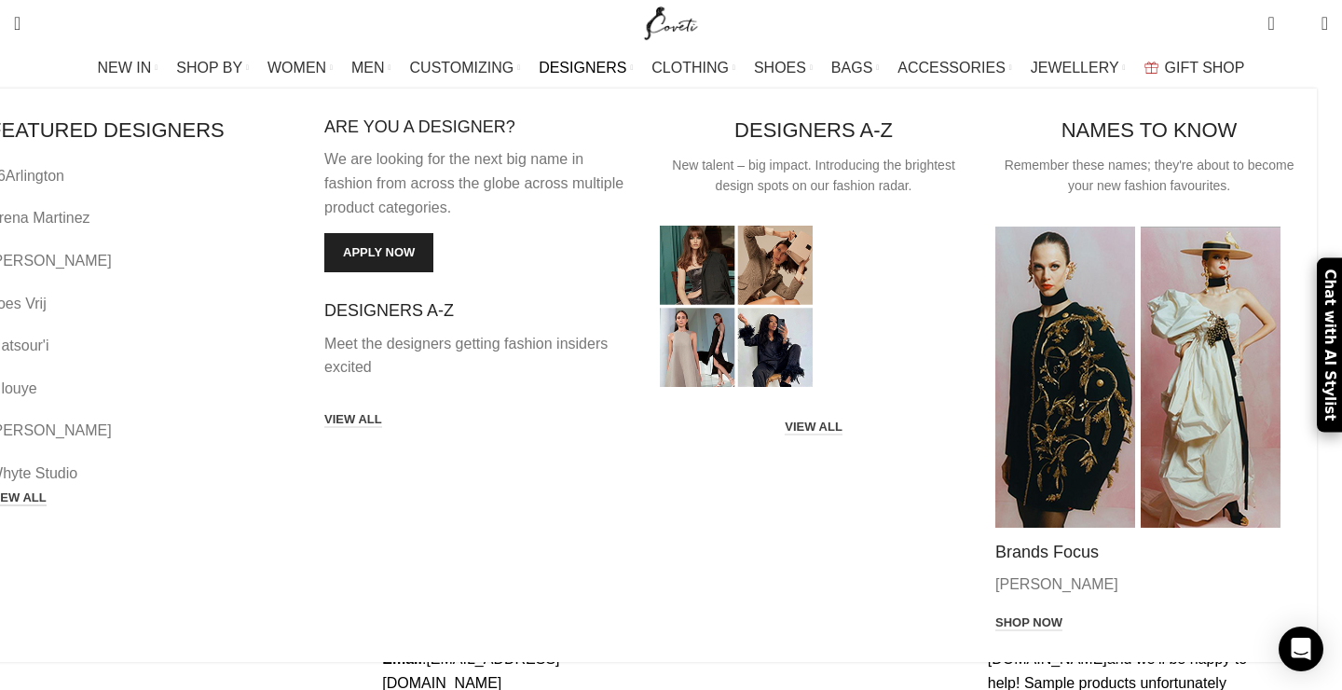
click at [47, 490] on link "VIEW ALL" at bounding box center [18, 498] width 58 height 17
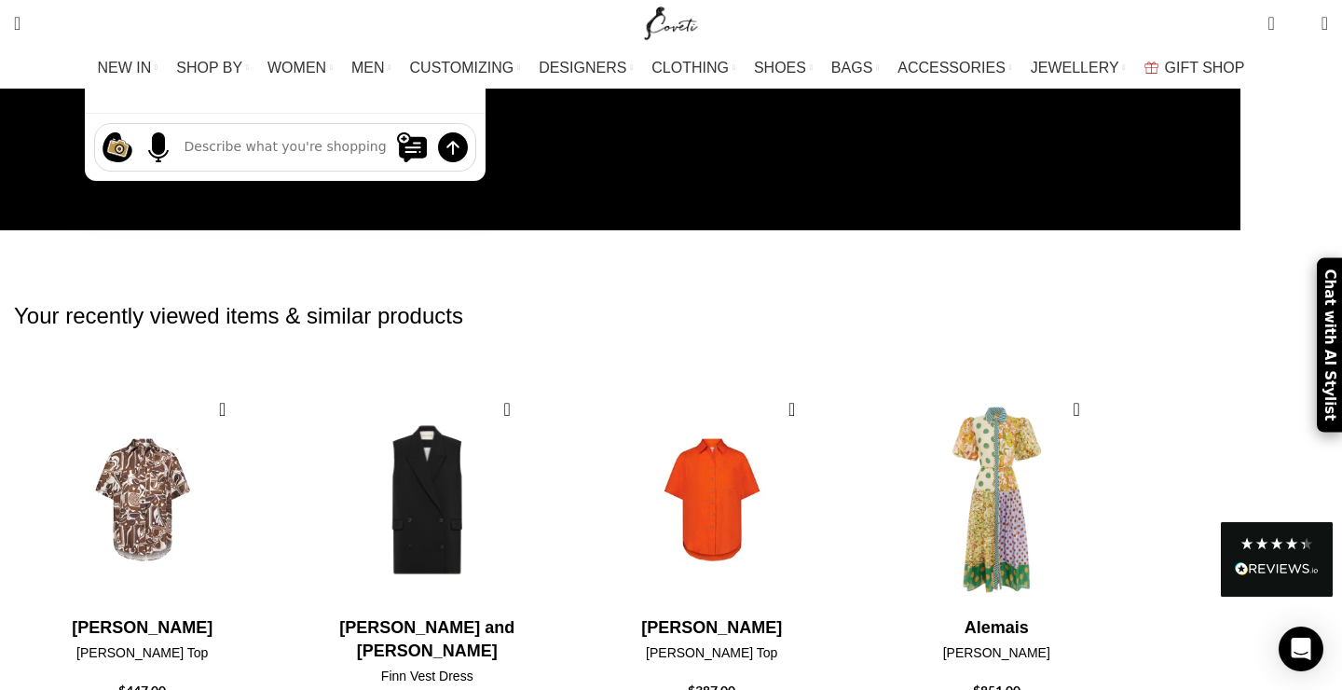
scroll to position [258, 0]
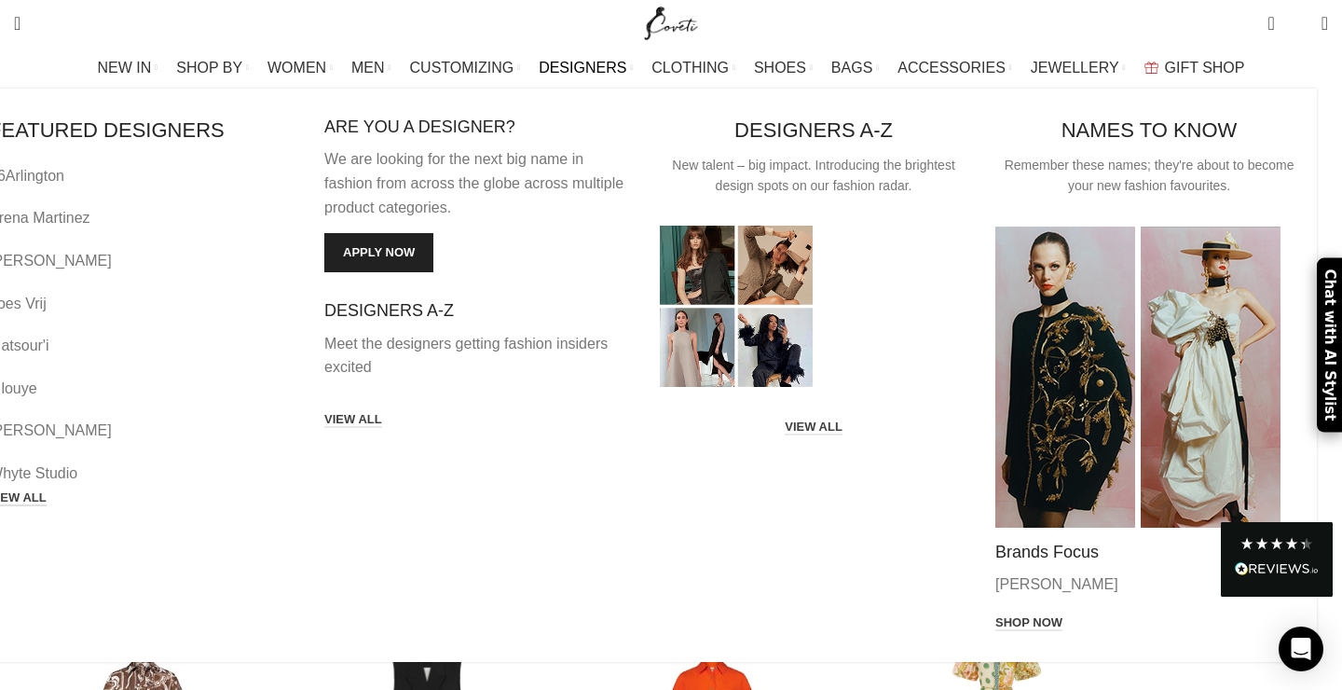
click at [47, 490] on link "VIEW ALL" at bounding box center [18, 498] width 58 height 17
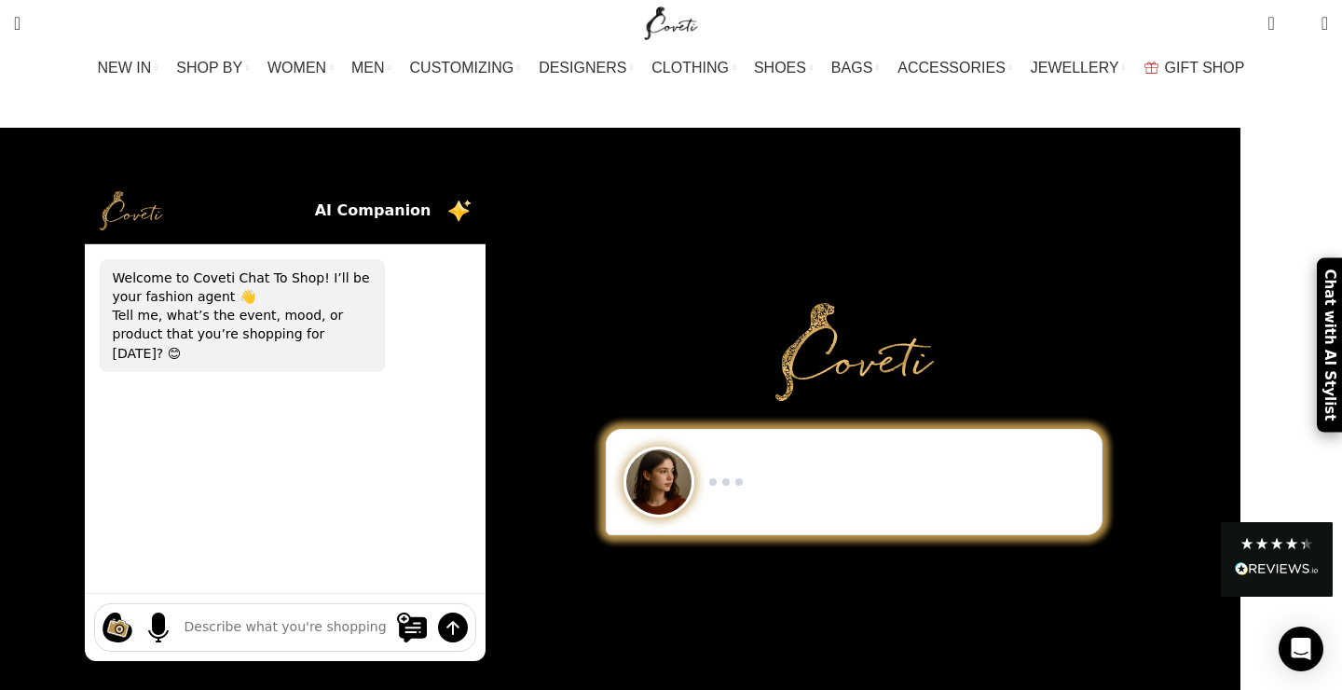
click at [334, 617] on textarea at bounding box center [284, 627] width 201 height 20
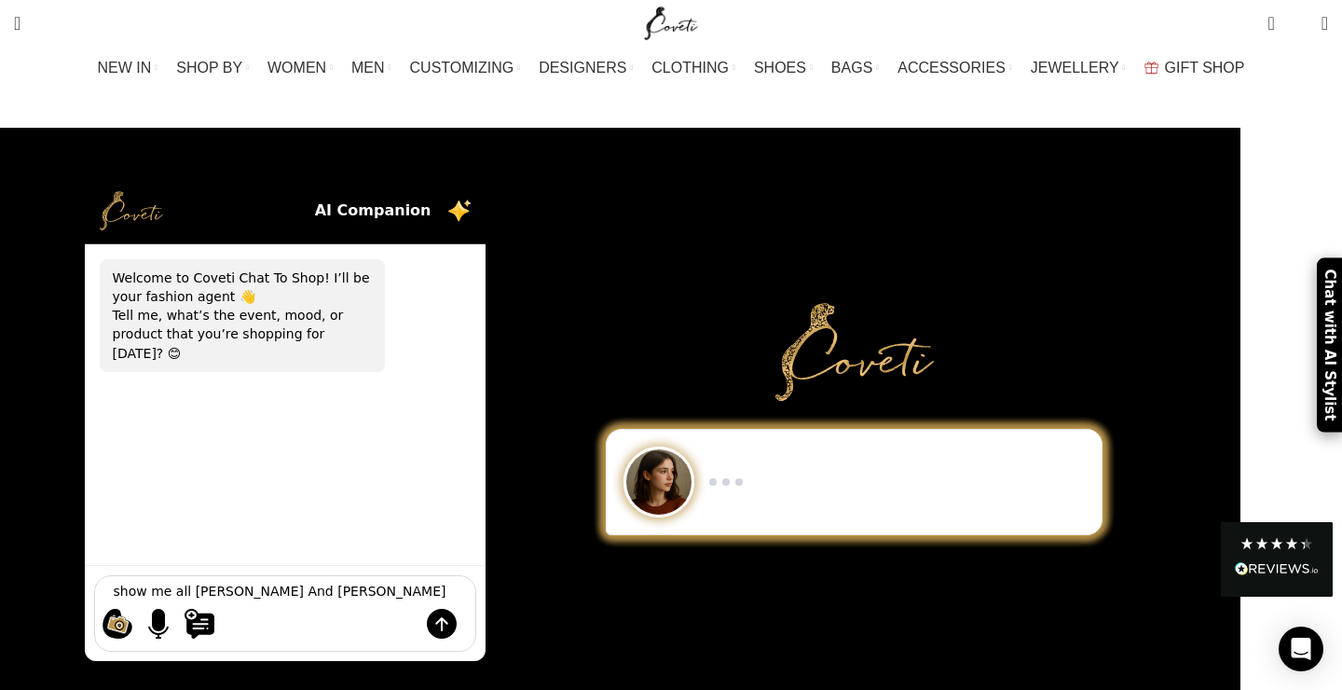
type textarea "show me all [PERSON_NAME] And [PERSON_NAME] items on your website"
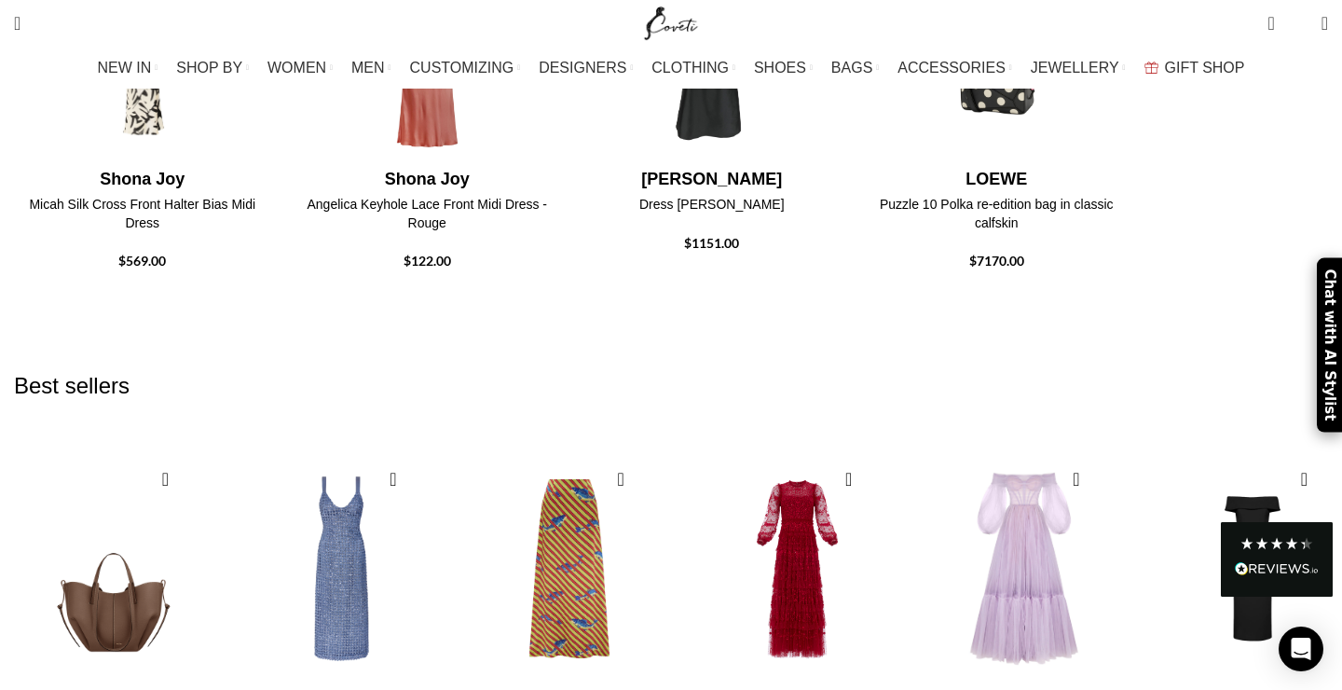
scroll to position [3097, 0]
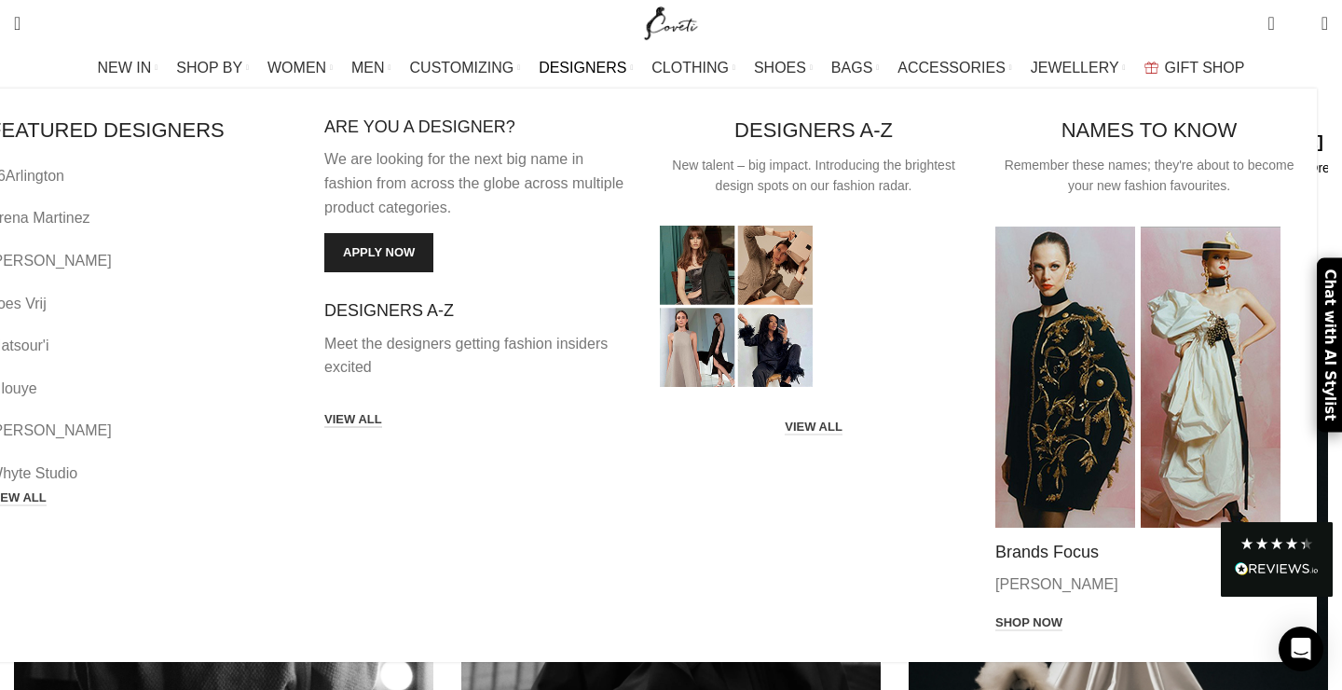
click at [382, 412] on link "VIEW ALL" at bounding box center [353, 420] width 58 height 17
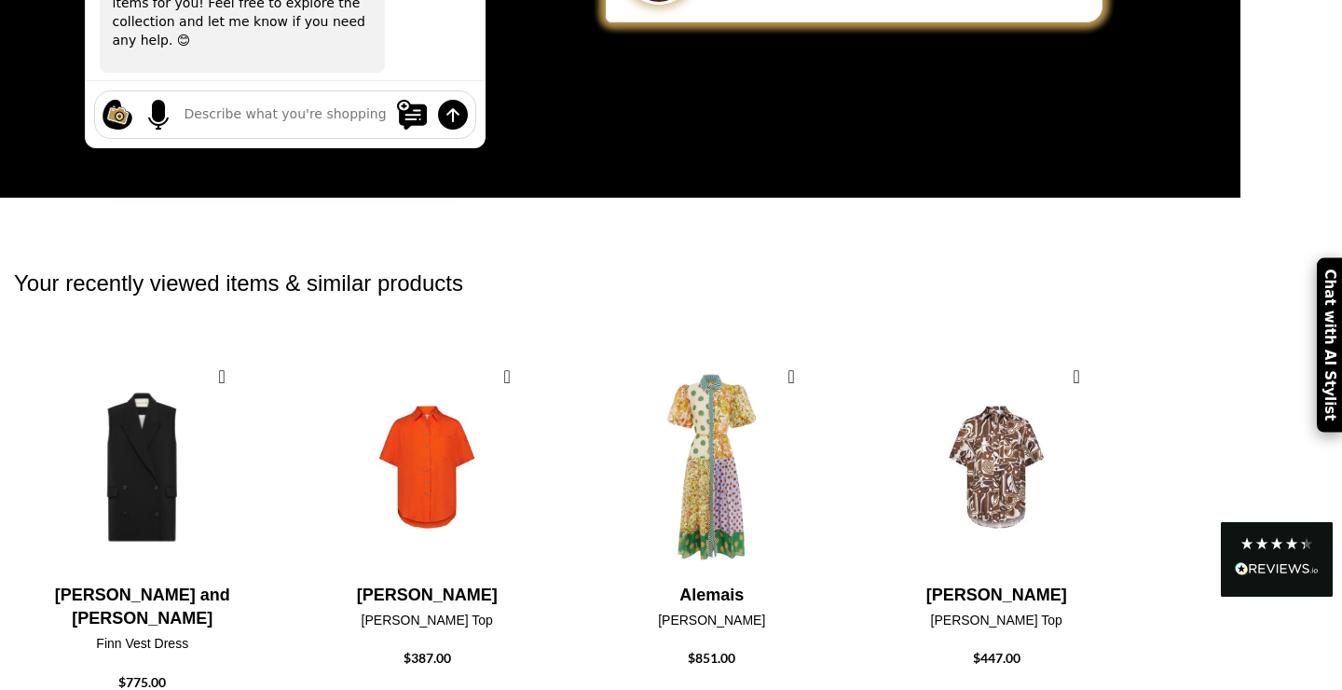
scroll to position [639, 0]
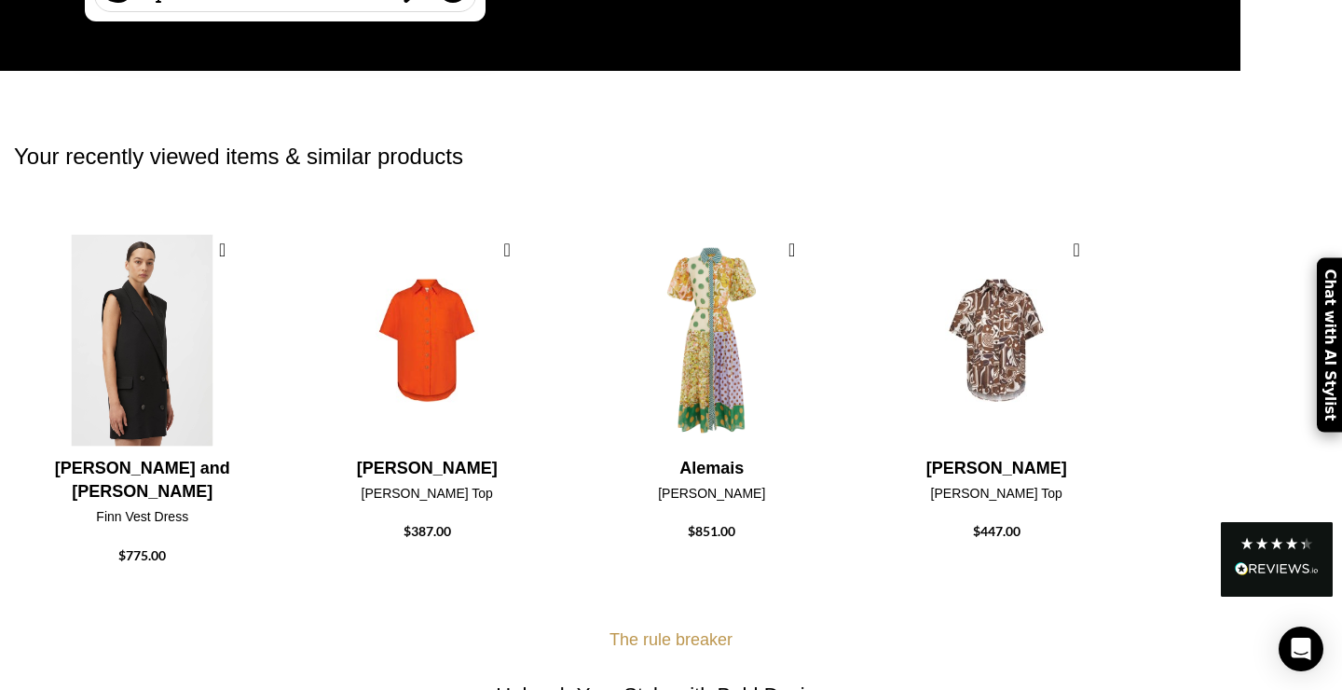
click at [241, 343] on img "1 / 4" at bounding box center [142, 340] width 265 height 230
